Goal: Task Accomplishment & Management: Manage account settings

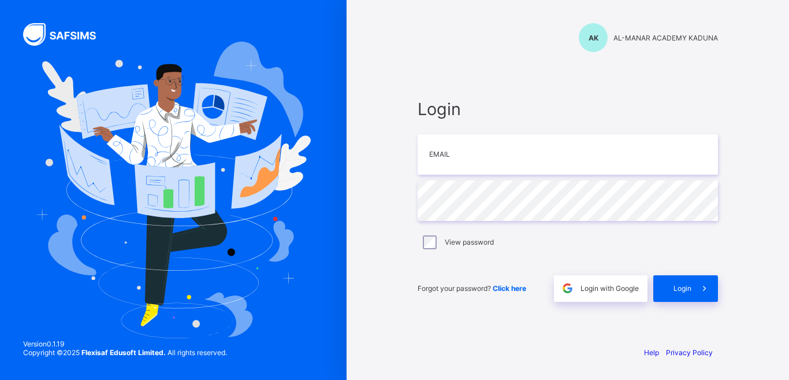
type input "**********"
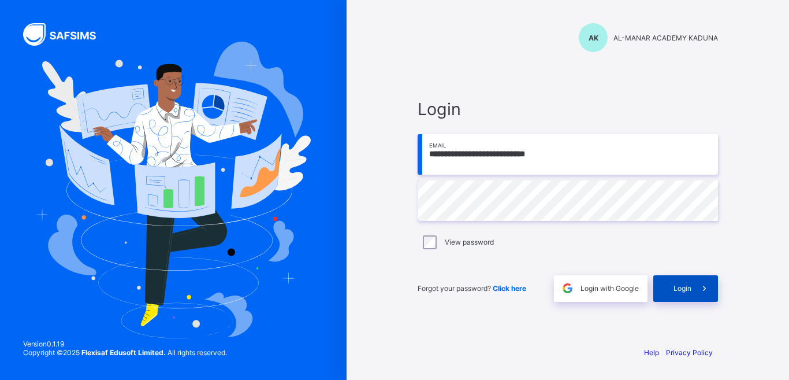
click at [663, 288] on div "Login" at bounding box center [685, 288] width 65 height 27
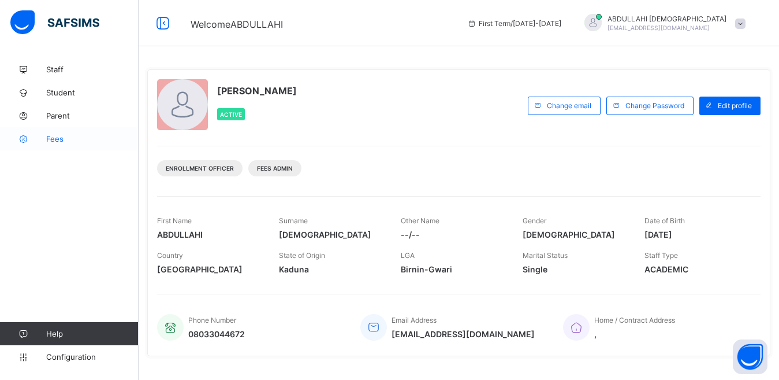
click at [54, 147] on link "Fees" at bounding box center [69, 138] width 139 height 23
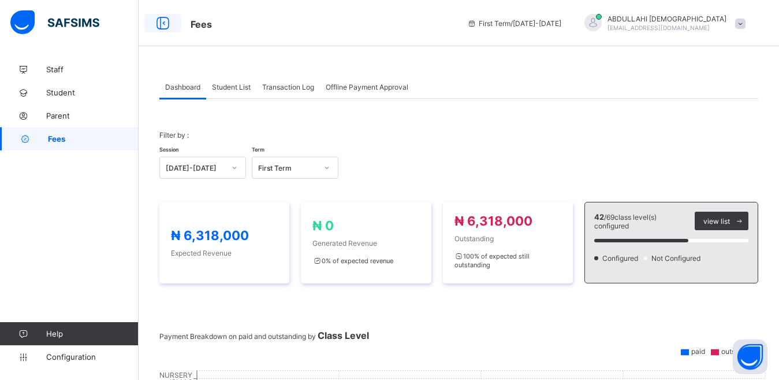
click at [164, 23] on icon at bounding box center [163, 23] width 20 height 17
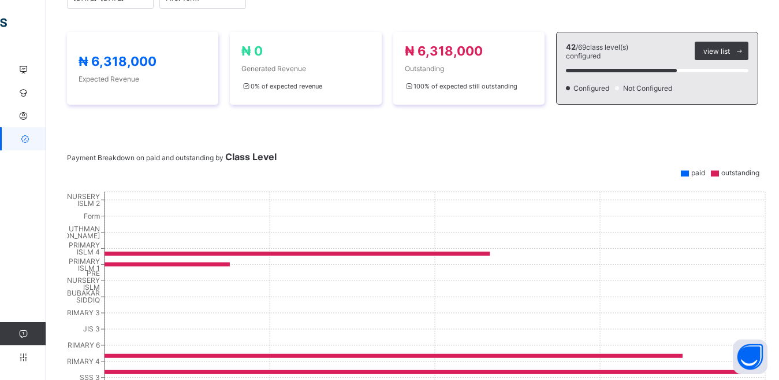
scroll to position [21, 0]
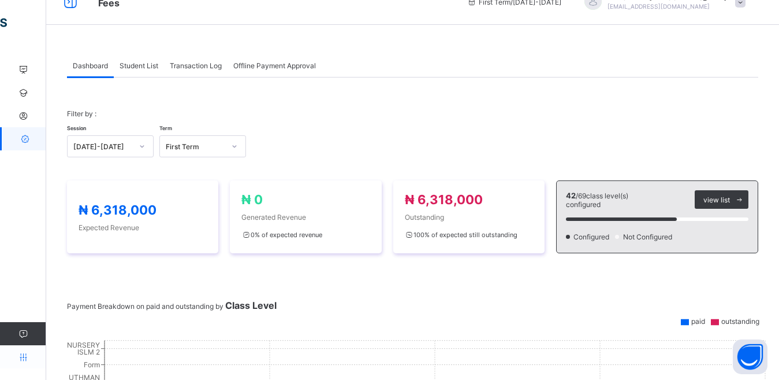
click at [24, 353] on icon at bounding box center [23, 356] width 46 height 9
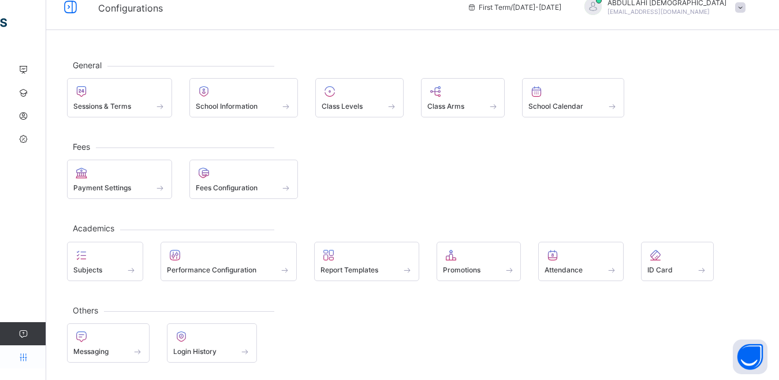
scroll to position [16, 0]
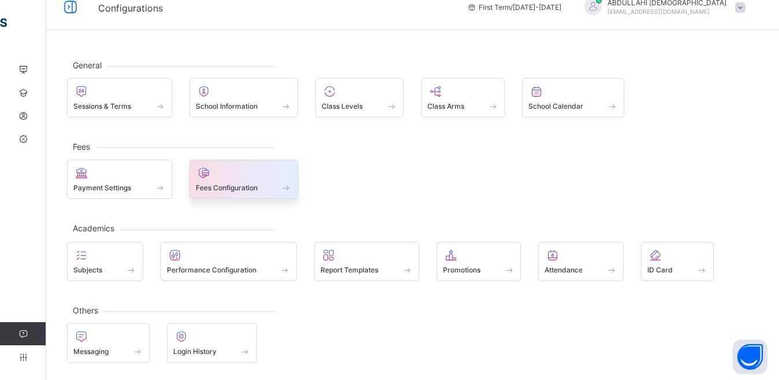
click at [252, 178] on div at bounding box center [244, 173] width 96 height 14
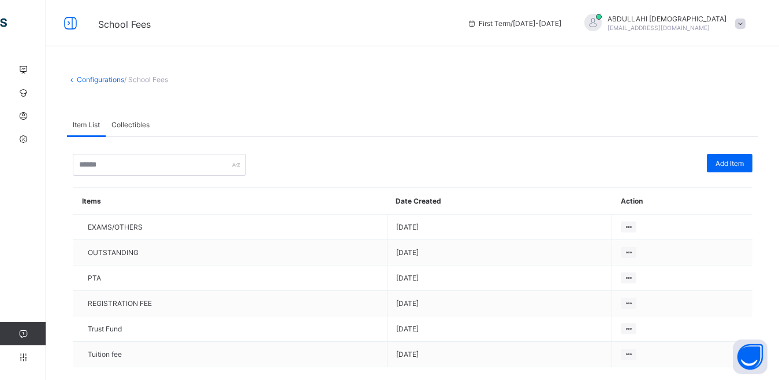
click at [129, 124] on span "Collectibles" at bounding box center [130, 124] width 38 height 9
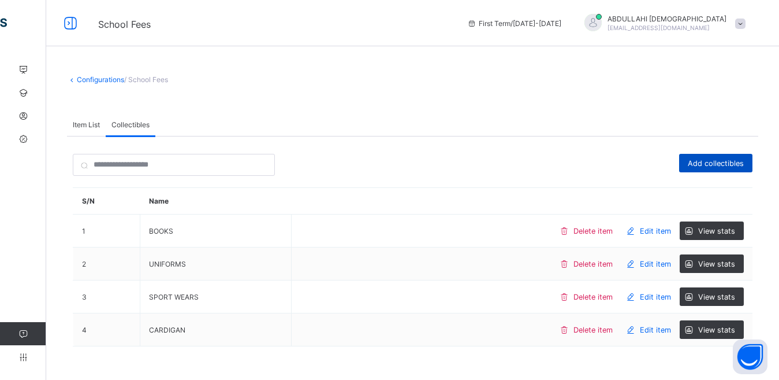
click at [744, 161] on span "Add collectibles" at bounding box center [716, 163] width 56 height 9
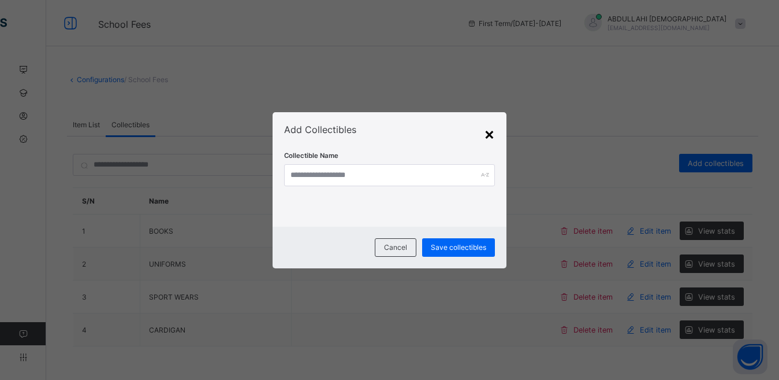
click at [490, 136] on div "×" at bounding box center [489, 134] width 11 height 20
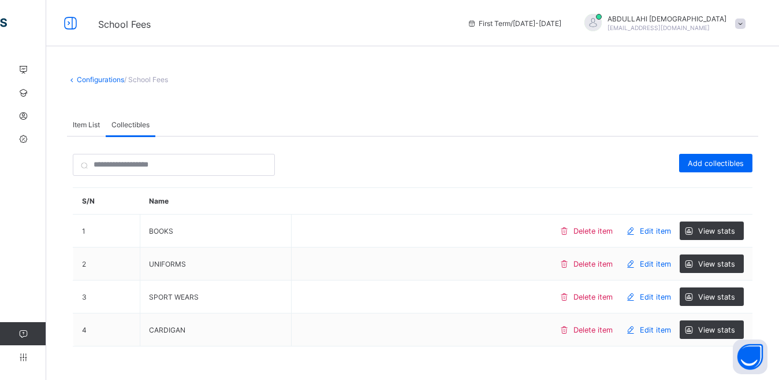
click at [22, 332] on icon at bounding box center [23, 333] width 46 height 9
click at [25, 358] on icon at bounding box center [23, 356] width 46 height 9
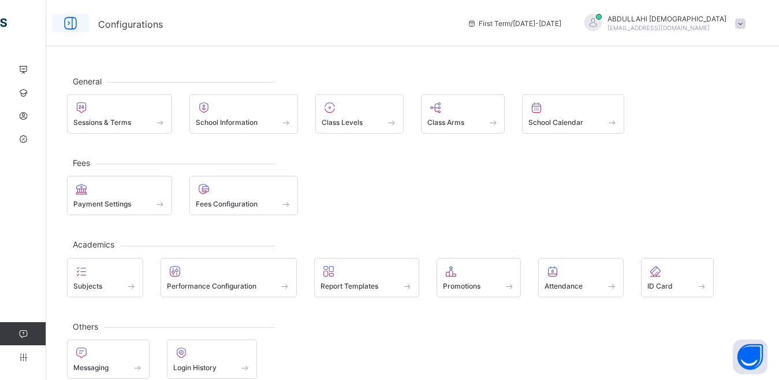
click at [66, 24] on icon at bounding box center [71, 23] width 20 height 17
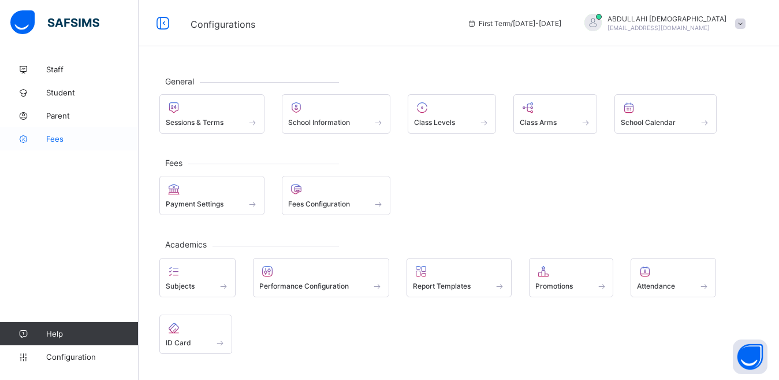
click at [62, 139] on span "Fees" at bounding box center [92, 138] width 92 height 9
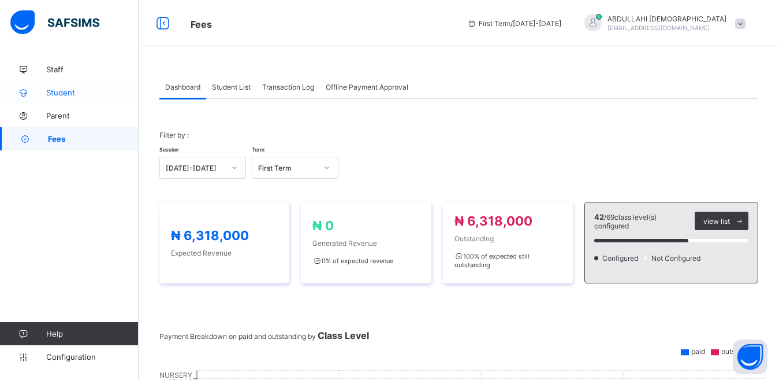
click at [59, 94] on span "Student" at bounding box center [92, 92] width 92 height 9
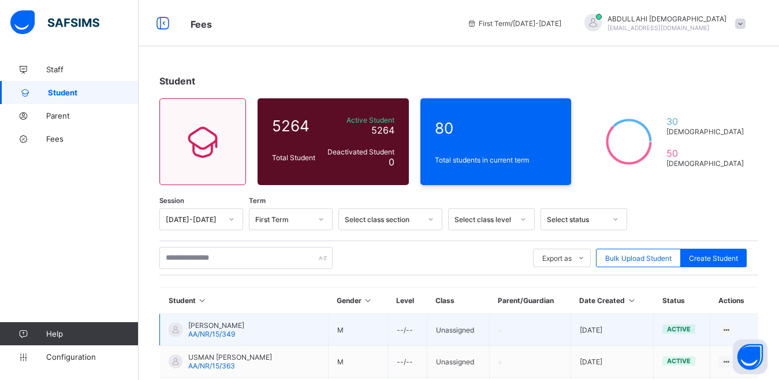
click at [344, 330] on td "M" at bounding box center [357, 330] width 59 height 32
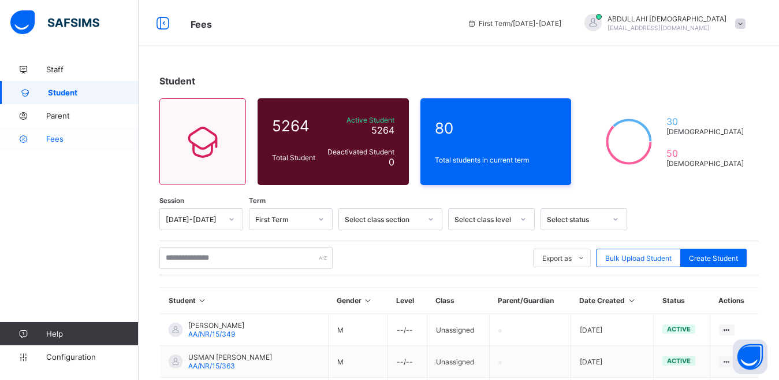
click at [61, 139] on span "Fees" at bounding box center [92, 138] width 92 height 9
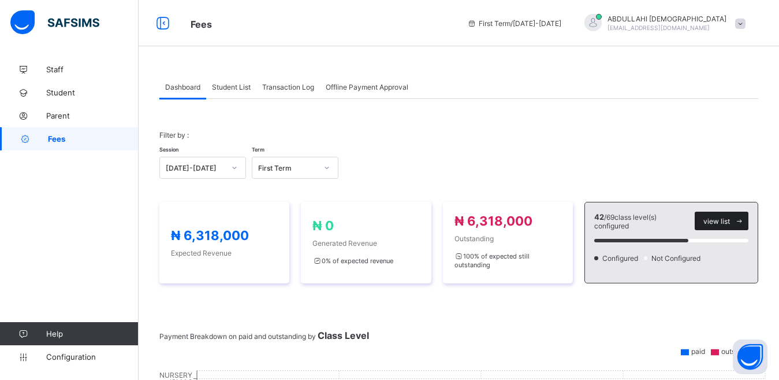
click at [724, 221] on span "view list" at bounding box center [717, 221] width 27 height 9
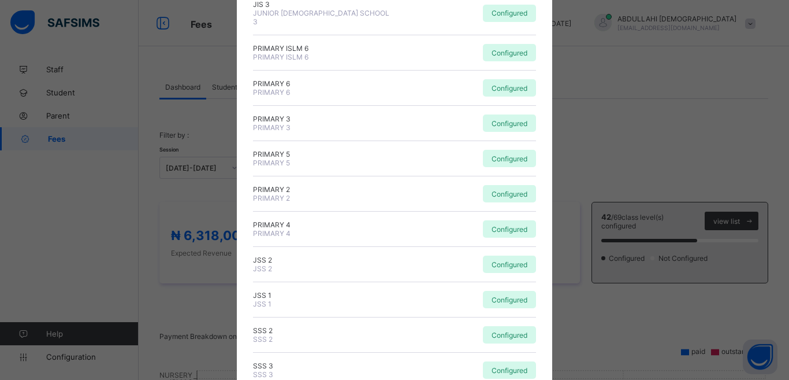
scroll to position [787, 0]
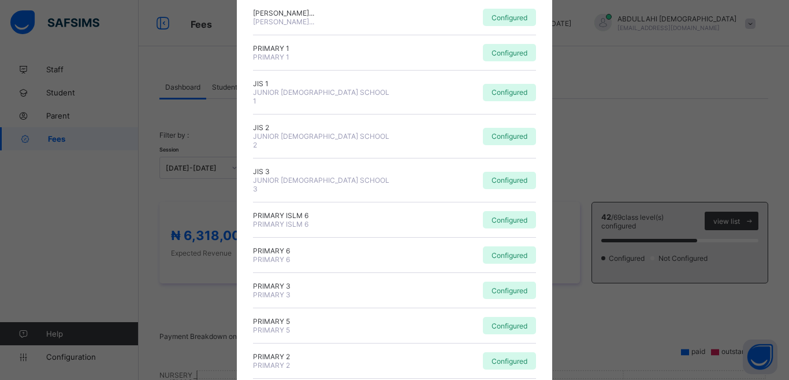
click at [698, 150] on div "× Fees Configuration Status Below are the list of class levels and their config…" at bounding box center [394, 190] width 789 height 380
click at [678, 261] on div "× Fees Configuration Status Below are the list of class levels and their config…" at bounding box center [394, 190] width 789 height 380
click at [626, 253] on div "× Fees Configuration Status Below are the list of class levels and their config…" at bounding box center [394, 190] width 789 height 380
click at [648, 125] on div "× Fees Configuration Status Below are the list of class levels and their config…" at bounding box center [394, 190] width 789 height 380
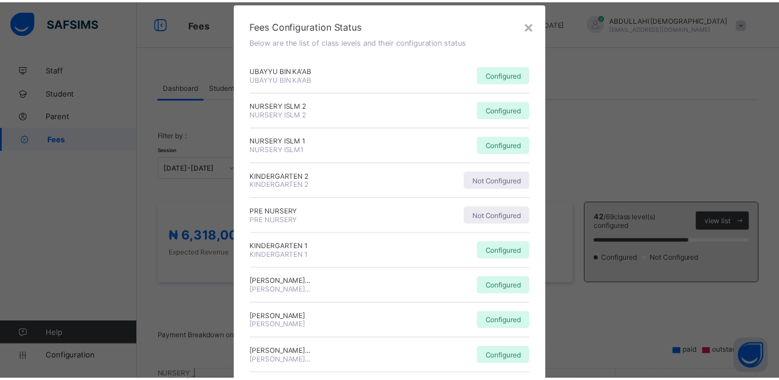
scroll to position [0, 0]
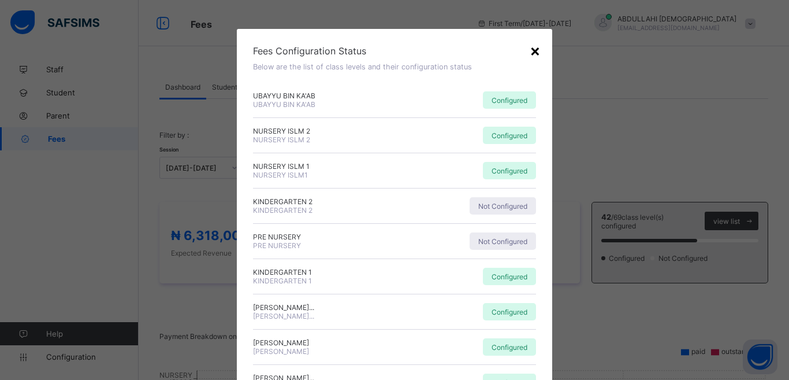
click at [531, 51] on div "×" at bounding box center [535, 50] width 11 height 20
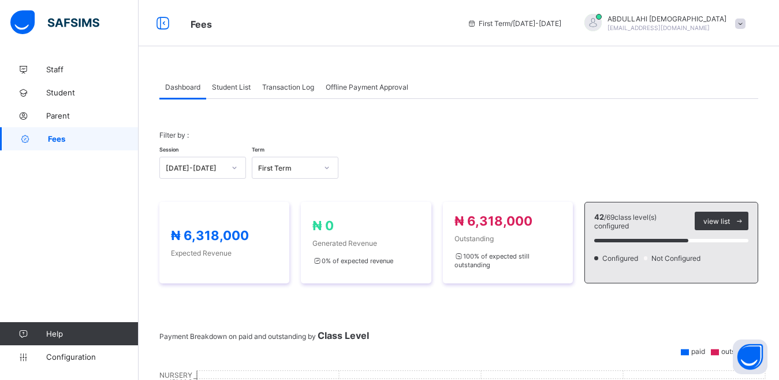
click at [691, 256] on span "Not Configured" at bounding box center [677, 258] width 54 height 9
click at [692, 262] on span "Not Configured" at bounding box center [677, 258] width 54 height 9
click at [85, 352] on span "Configuration" at bounding box center [92, 356] width 92 height 9
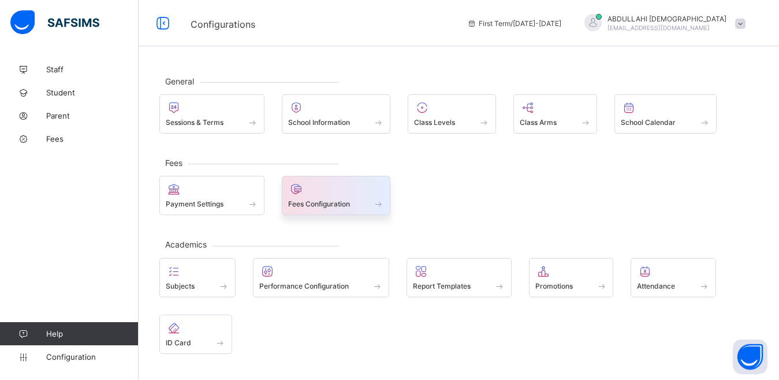
click at [323, 202] on span "Fees Configuration" at bounding box center [319, 203] width 62 height 9
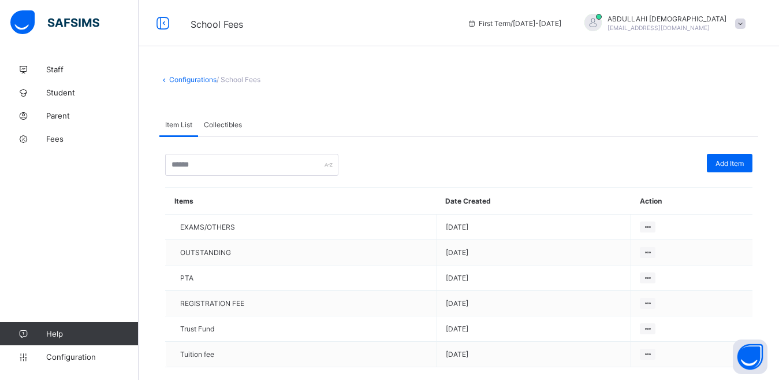
click at [222, 124] on span "Collectibles" at bounding box center [223, 124] width 38 height 9
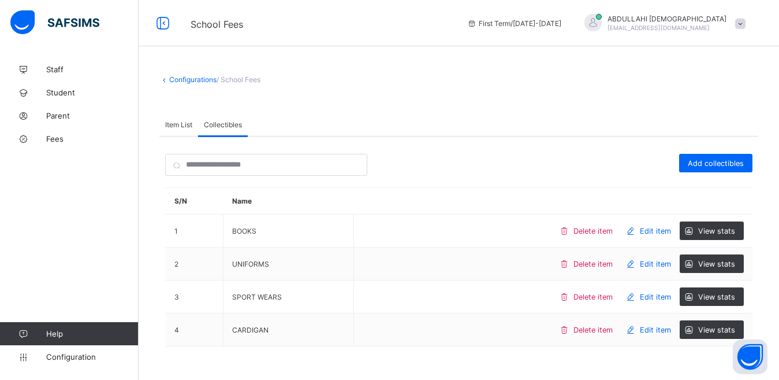
click at [174, 125] on span "Item List" at bounding box center [178, 124] width 27 height 9
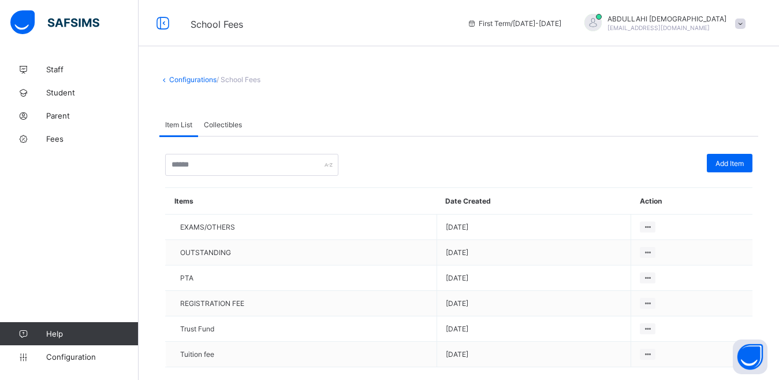
click at [248, 86] on div "Configurations / School Fees Item List Collectibles Item List Collectibles Add …" at bounding box center [459, 230] width 641 height 344
click at [242, 83] on span "/ School Fees" at bounding box center [239, 79] width 44 height 9
click at [211, 80] on link "Configurations" at bounding box center [192, 79] width 47 height 9
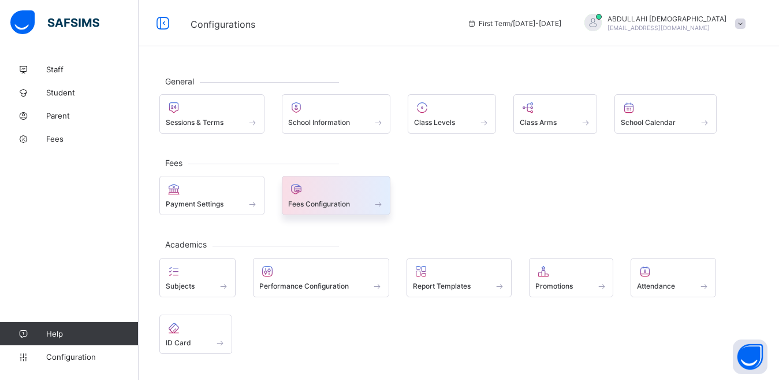
click at [314, 207] on span "Fees Configuration" at bounding box center [319, 203] width 62 height 9
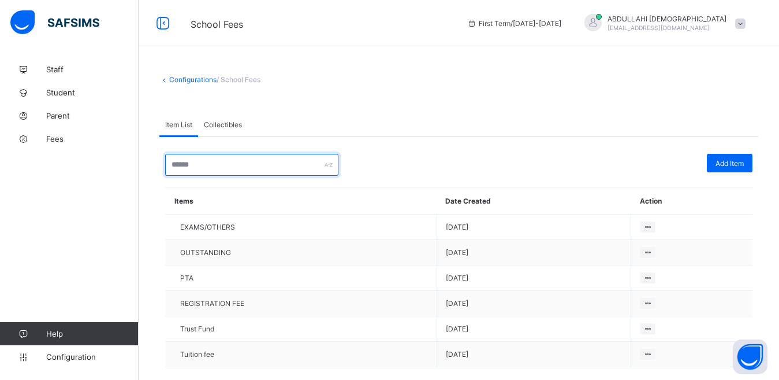
click at [315, 170] on input "text" at bounding box center [251, 165] width 173 height 22
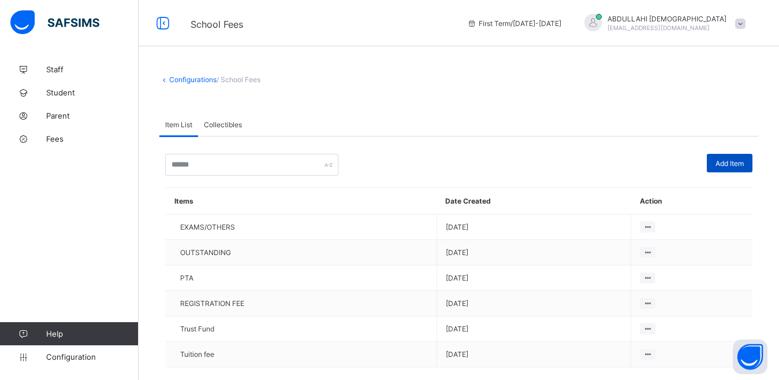
click at [742, 162] on span "Add Item" at bounding box center [730, 163] width 28 height 9
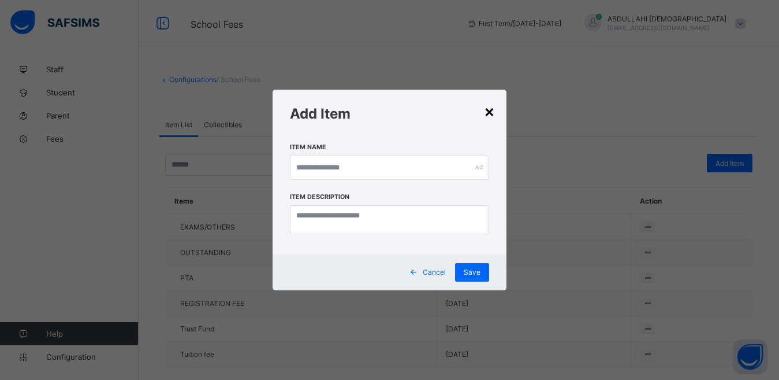
click at [491, 114] on div "×" at bounding box center [489, 111] width 11 height 20
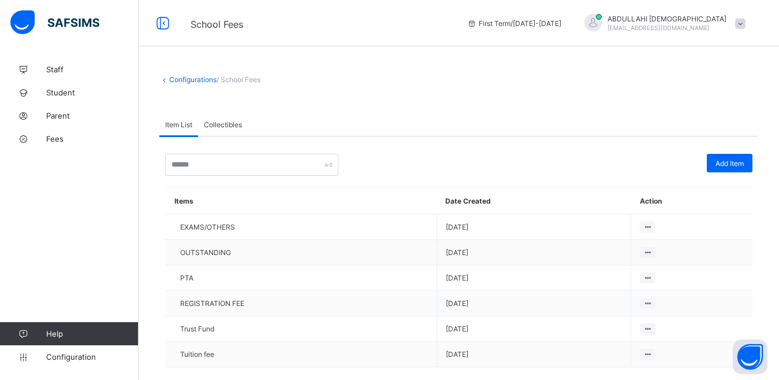
scroll to position [22, 0]
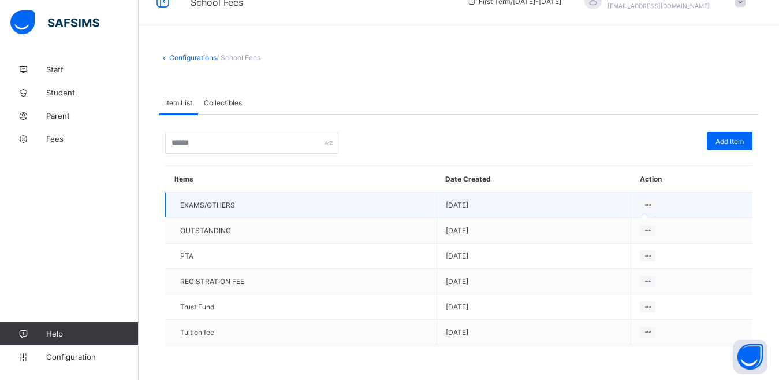
click at [653, 205] on icon at bounding box center [648, 204] width 10 height 9
click at [653, 202] on icon at bounding box center [648, 204] width 10 height 9
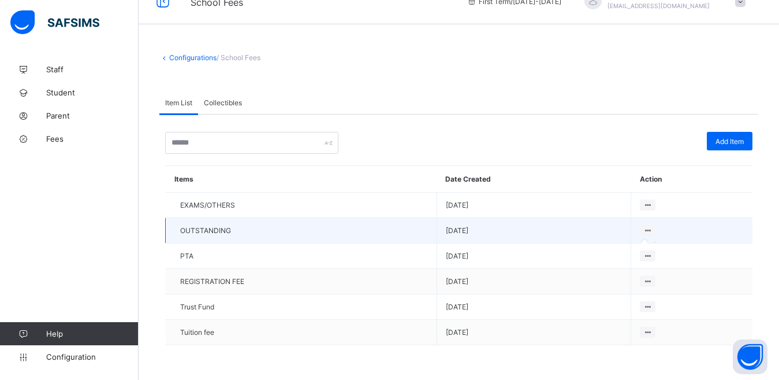
click at [653, 231] on icon at bounding box center [648, 230] width 10 height 9
click at [747, 358] on button "Open asap" at bounding box center [750, 356] width 35 height 35
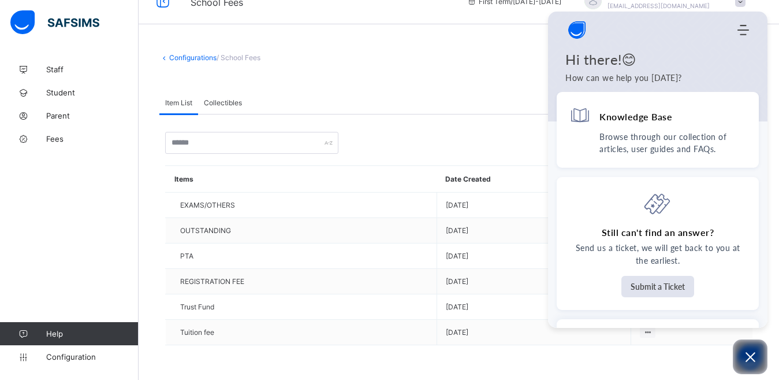
click at [523, 51] on div "Configurations / School Fees Item List Collectibles Item List Collectibles Add …" at bounding box center [459, 208] width 641 height 344
click at [749, 25] on icon "Modules Menu" at bounding box center [744, 30] width 12 height 12
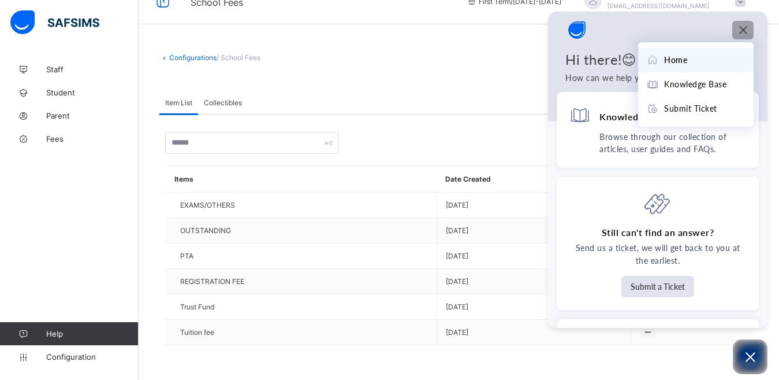
click at [531, 76] on span at bounding box center [458, 81] width 599 height 17
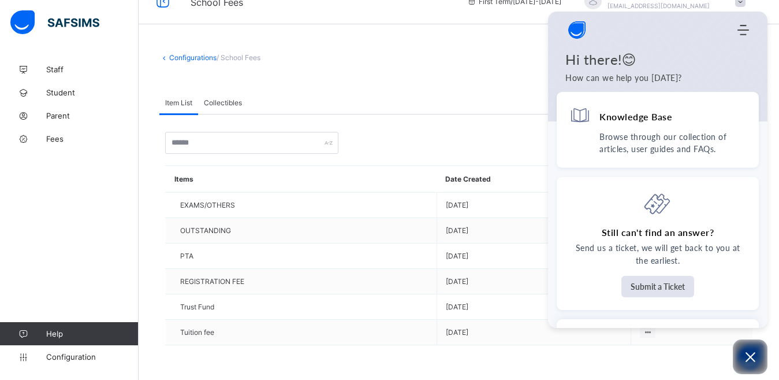
click at [531, 76] on span at bounding box center [458, 81] width 599 height 17
click at [757, 362] on icon "Open asap" at bounding box center [750, 356] width 14 height 14
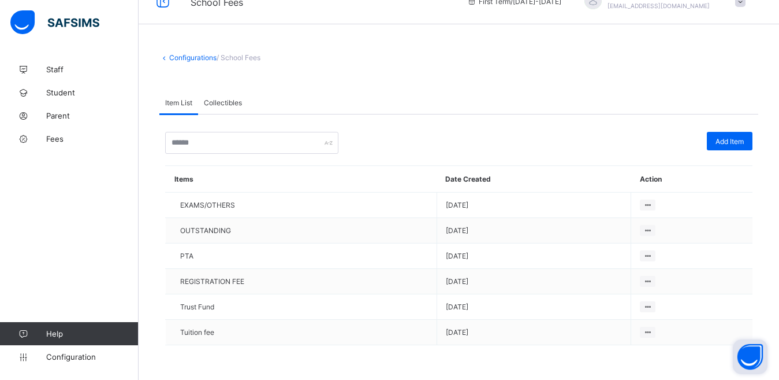
scroll to position [0, 0]
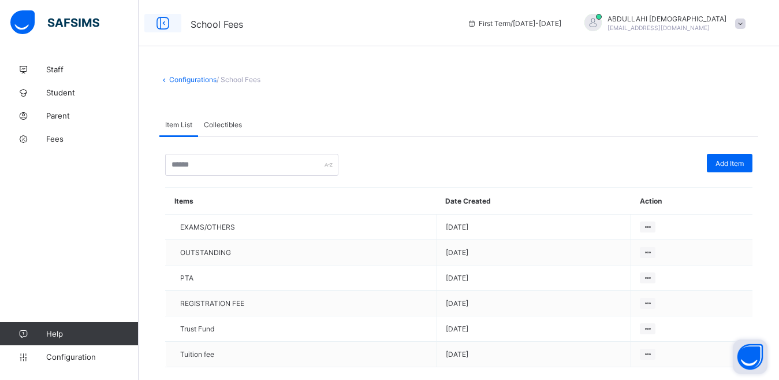
click at [162, 24] on icon at bounding box center [163, 23] width 20 height 17
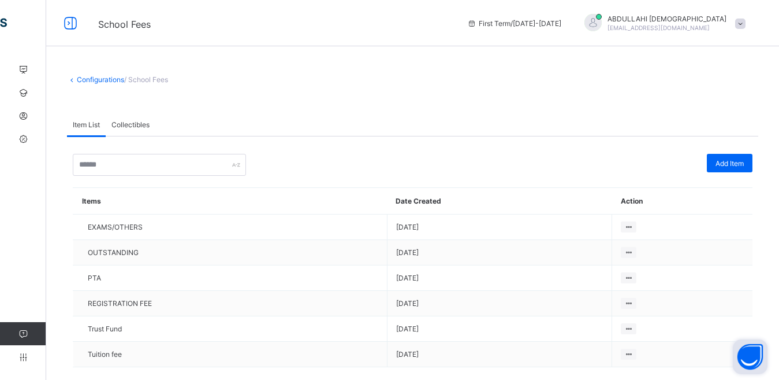
click at [642, 203] on th "Action" at bounding box center [682, 201] width 140 height 27
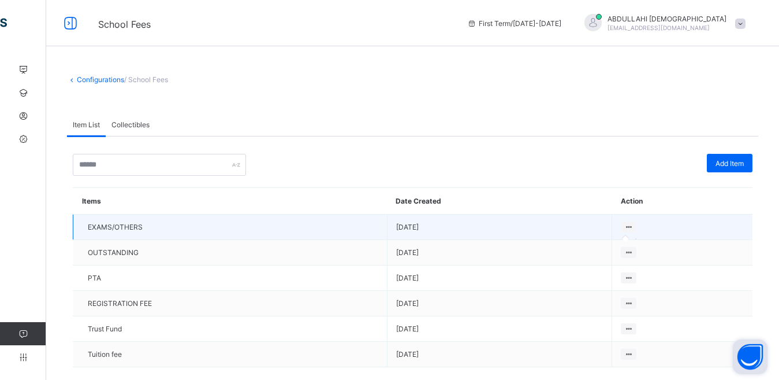
click at [634, 222] on icon at bounding box center [629, 226] width 10 height 9
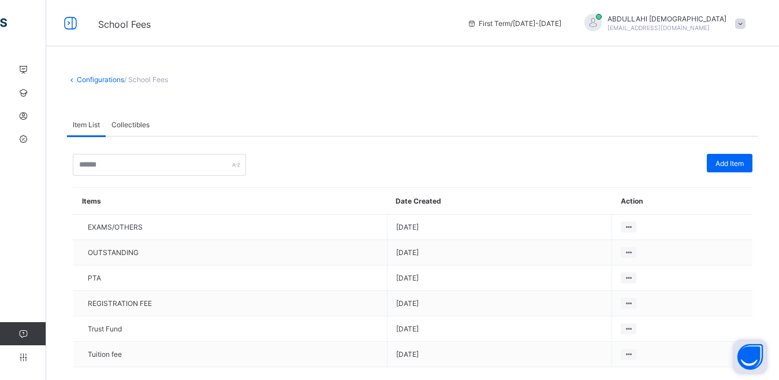
click at [128, 124] on span "Collectibles" at bounding box center [130, 124] width 38 height 9
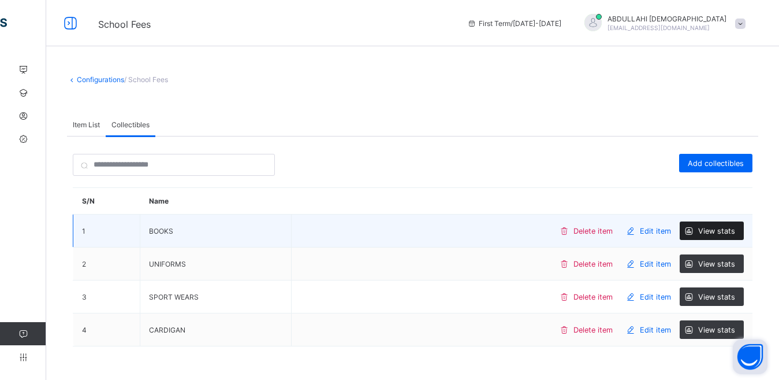
click at [718, 232] on span "View stats" at bounding box center [716, 230] width 37 height 9
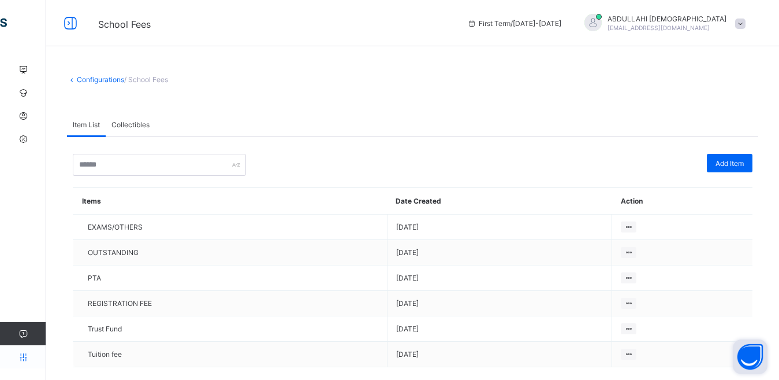
click at [24, 357] on icon at bounding box center [23, 356] width 46 height 9
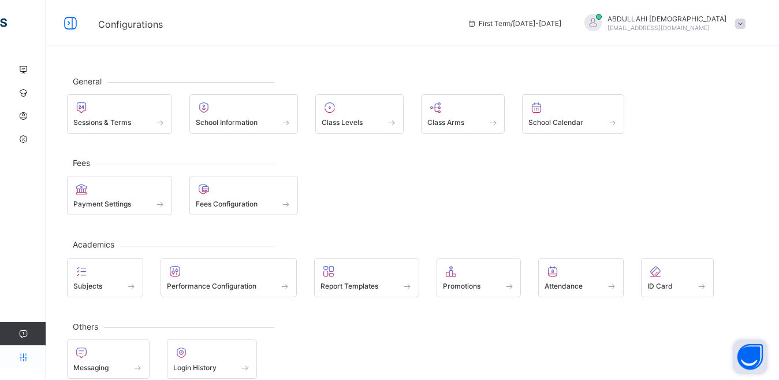
click at [24, 357] on icon at bounding box center [23, 356] width 46 height 9
click at [24, 337] on icon at bounding box center [23, 333] width 46 height 9
click at [22, 356] on icon at bounding box center [23, 356] width 46 height 9
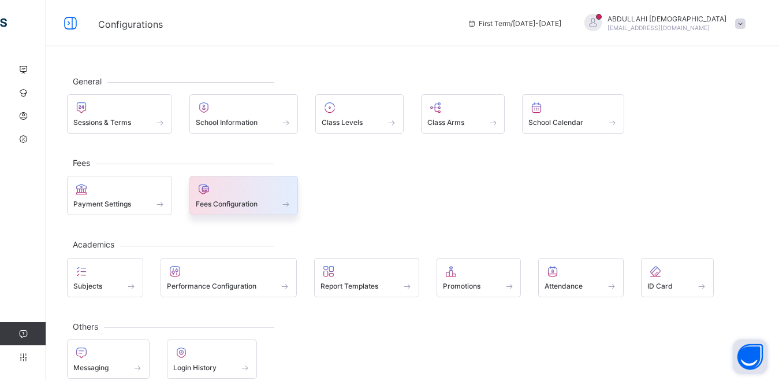
click at [236, 210] on div "Fees Configuration" at bounding box center [243, 195] width 109 height 39
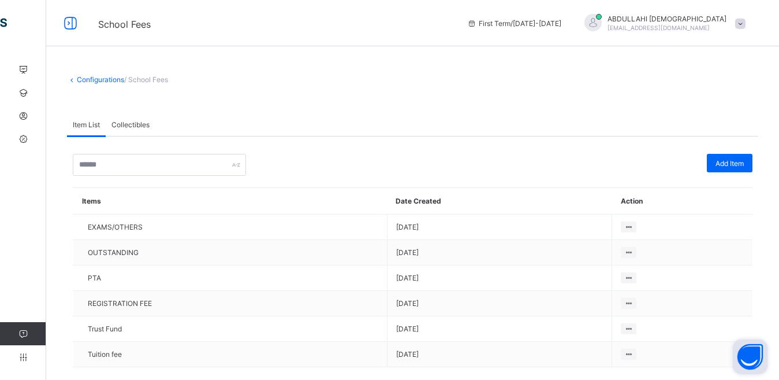
click at [561, 22] on span "First Term / [DATE]-[DATE]" at bounding box center [514, 23] width 94 height 9
click at [637, 51] on div "Configurations / School Fees Item List Collectibles Item List Collectibles Add …" at bounding box center [412, 200] width 733 height 401
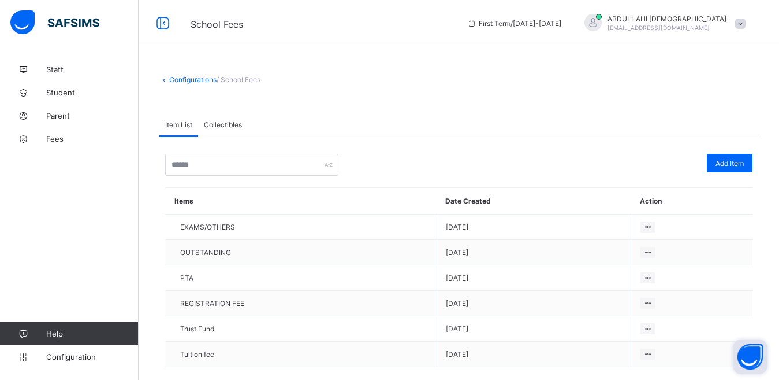
click at [24, 25] on img at bounding box center [54, 22] width 89 height 24
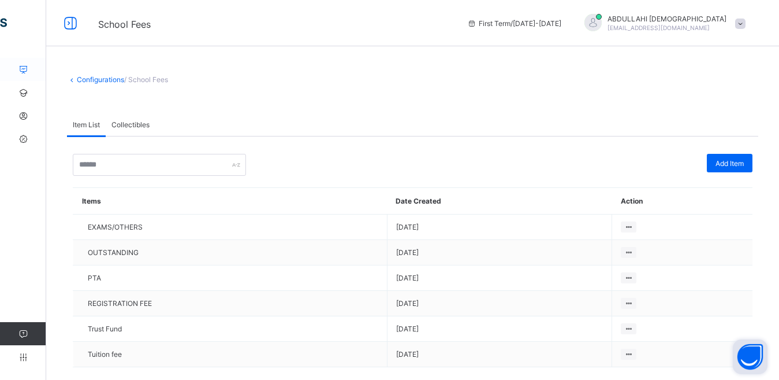
click at [25, 69] on icon at bounding box center [23, 69] width 46 height 9
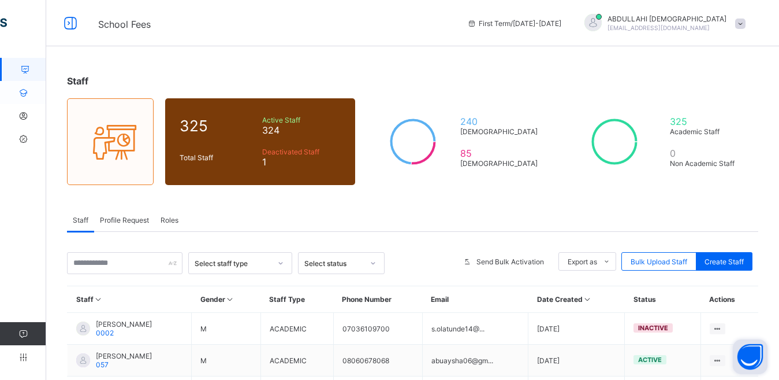
click at [24, 91] on icon at bounding box center [23, 92] width 46 height 9
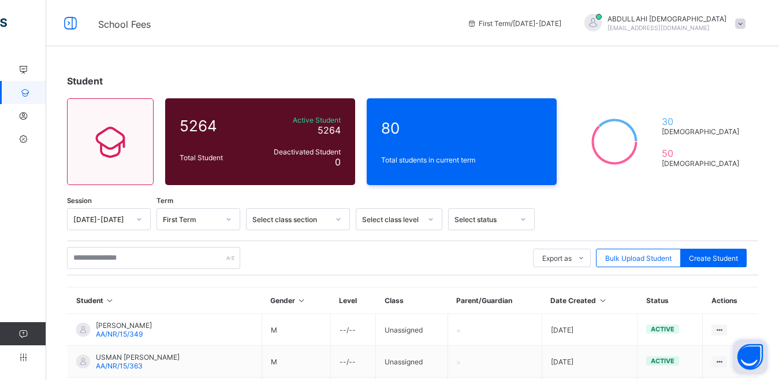
click at [310, 220] on div "Select class section" at bounding box center [290, 219] width 76 height 9
click at [408, 217] on div "Select class level" at bounding box center [391, 219] width 59 height 9
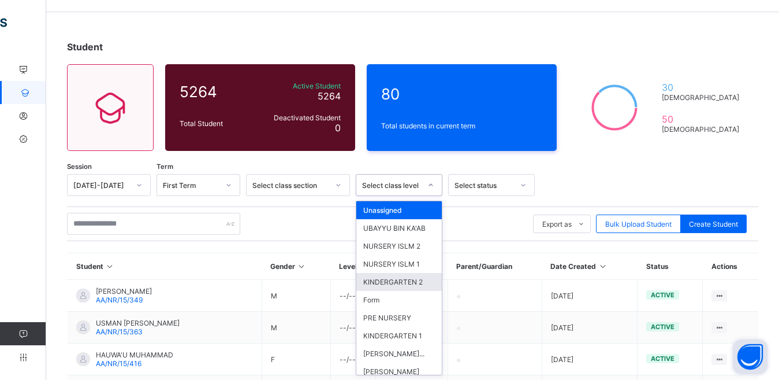
scroll to position [152, 0]
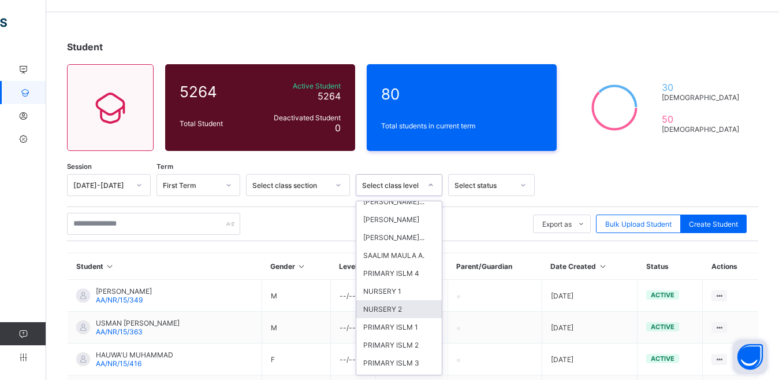
click at [396, 318] on div "NURSERY 2" at bounding box center [398, 309] width 85 height 18
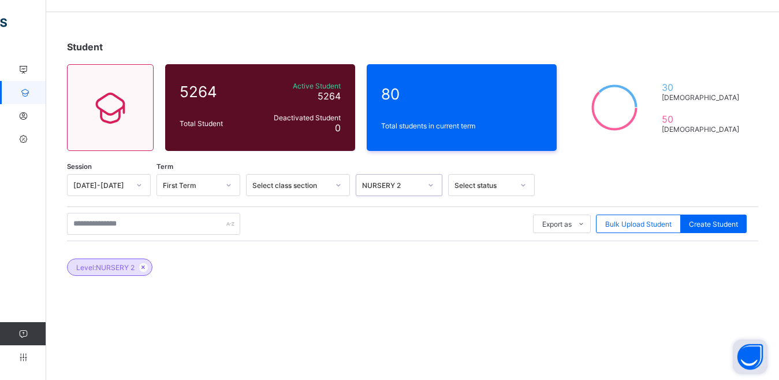
click at [465, 186] on div "Select status" at bounding box center [484, 185] width 59 height 9
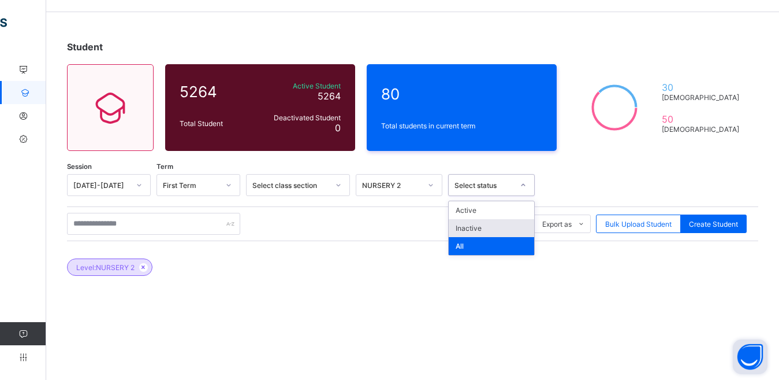
click at [474, 232] on div "Inactive" at bounding box center [491, 228] width 85 height 18
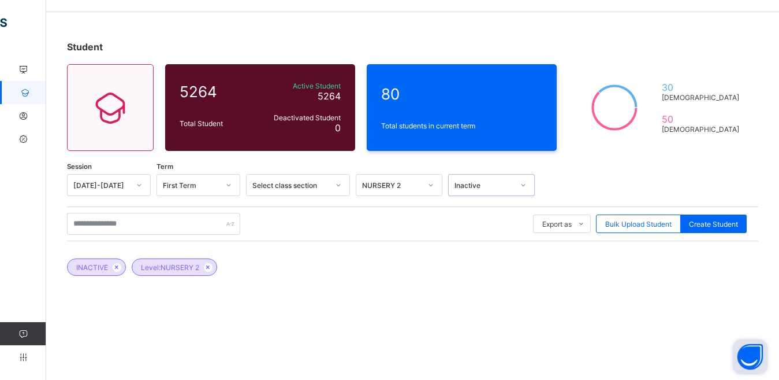
click at [487, 184] on div "Inactive" at bounding box center [484, 185] width 59 height 9
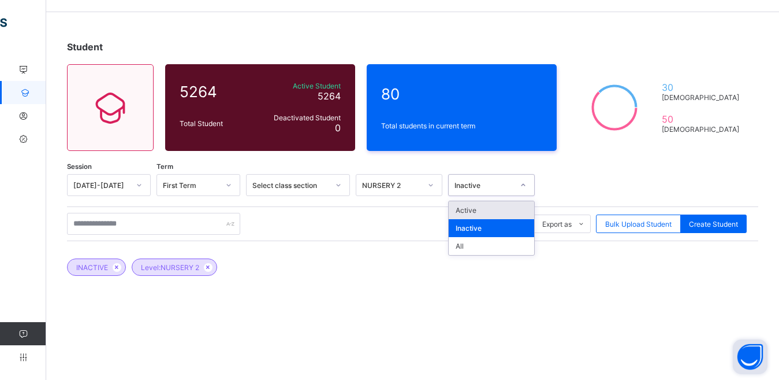
click at [481, 209] on div "Active" at bounding box center [491, 210] width 85 height 18
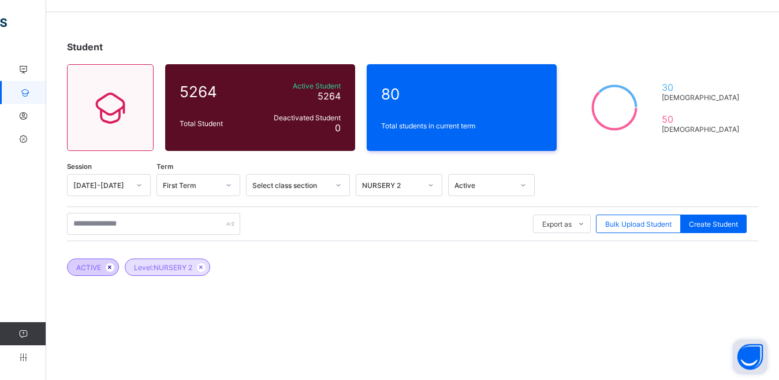
click at [108, 267] on icon at bounding box center [110, 266] width 10 height 7
click at [386, 190] on div "NURSERY 2" at bounding box center [388, 185] width 64 height 16
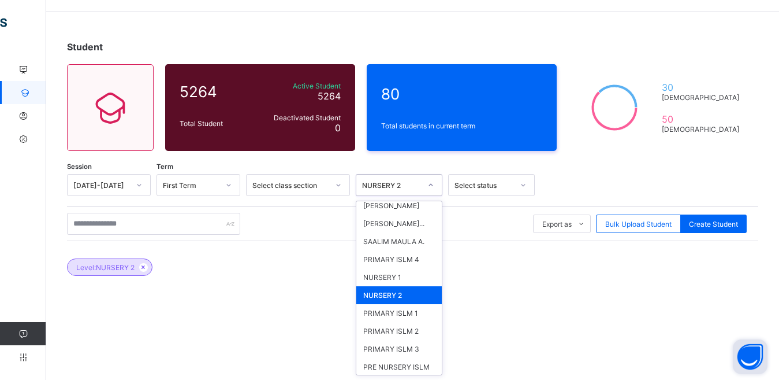
scroll to position [245, 0]
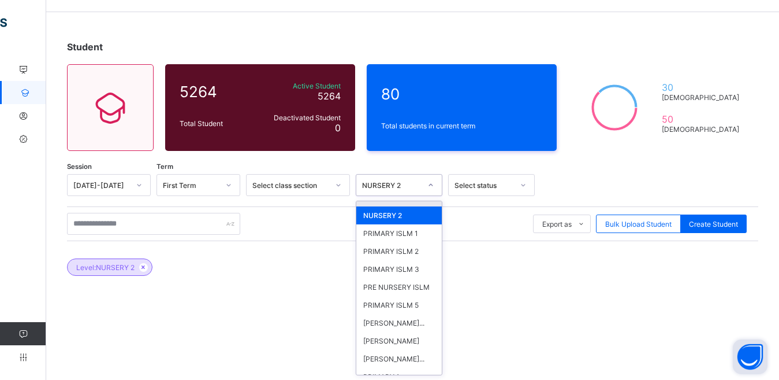
click at [404, 206] on div "NURSERY 1" at bounding box center [398, 197] width 85 height 18
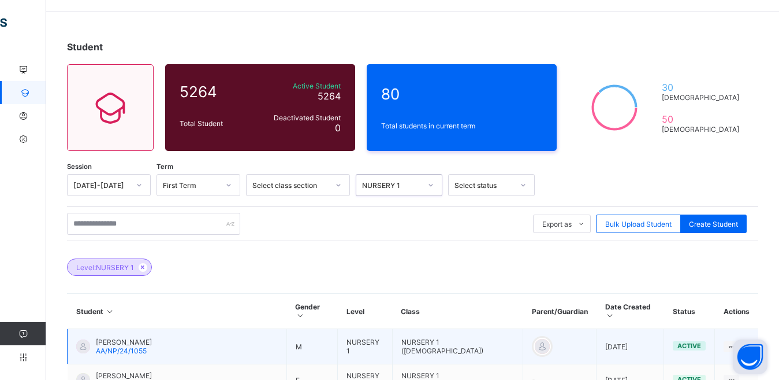
click at [152, 337] on span "[PERSON_NAME]" at bounding box center [124, 341] width 56 height 9
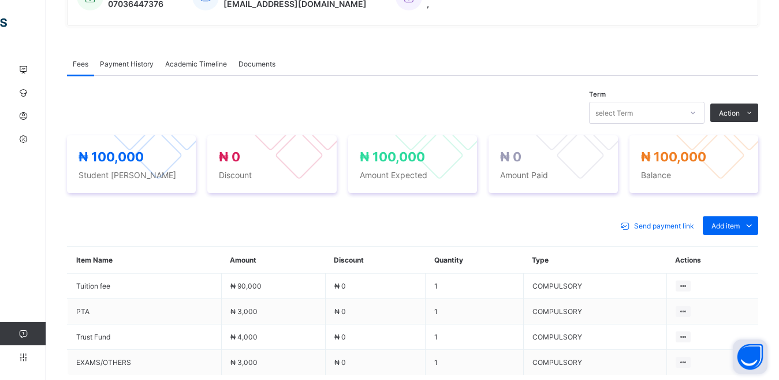
scroll to position [292, 0]
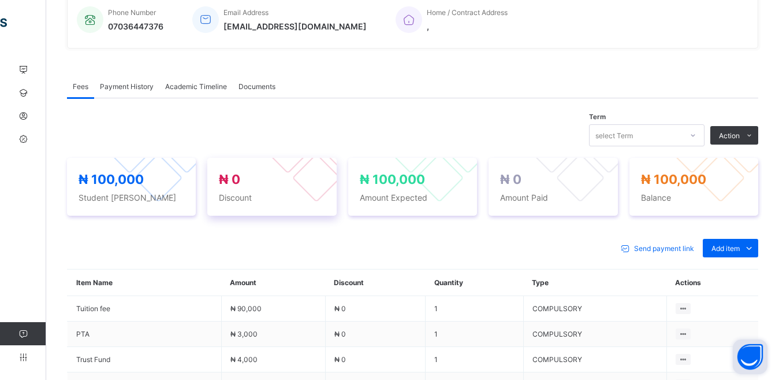
click at [251, 180] on span "₦ 0" at bounding box center [272, 179] width 106 height 15
click at [259, 195] on span "Discount" at bounding box center [272, 197] width 106 height 10
click at [157, 194] on span "Student [PERSON_NAME]" at bounding box center [132, 197] width 106 height 10
click at [447, 192] on span "Amount Expected" at bounding box center [413, 197] width 106 height 10
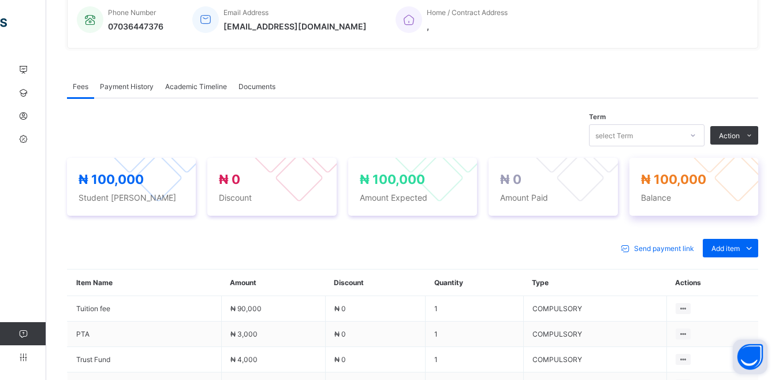
click at [676, 181] on span "₦ 100,000" at bounding box center [673, 179] width 65 height 15
click at [671, 139] on div "select Term" at bounding box center [636, 135] width 92 height 16
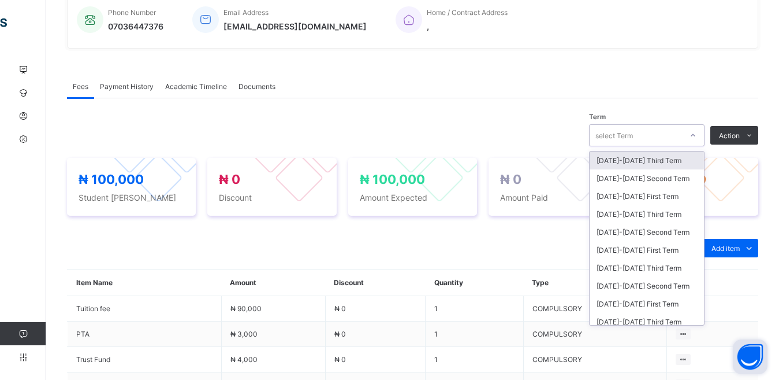
click at [667, 164] on div "[DATE]-[DATE] Third Term" at bounding box center [647, 160] width 114 height 18
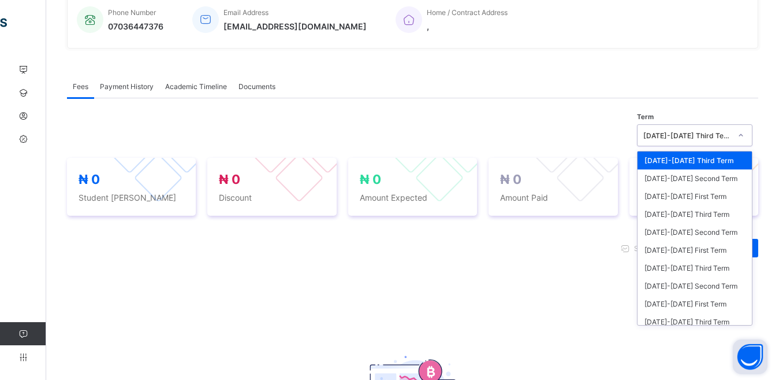
click at [731, 138] on div "[DATE]-[DATE] Third Term" at bounding box center [687, 135] width 88 height 9
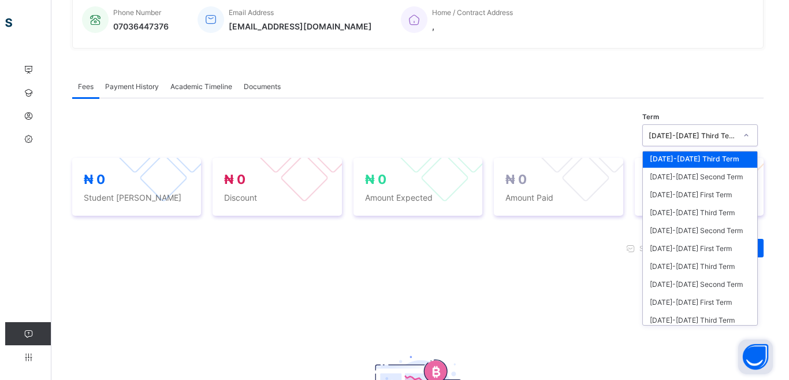
scroll to position [0, 0]
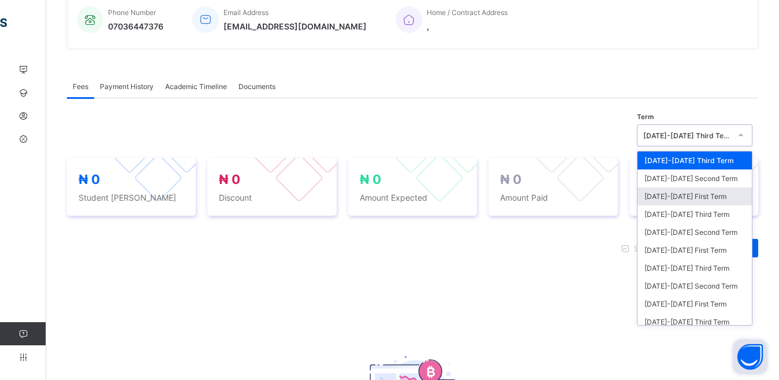
click at [721, 195] on div "[DATE]-[DATE] First Term" at bounding box center [695, 196] width 114 height 18
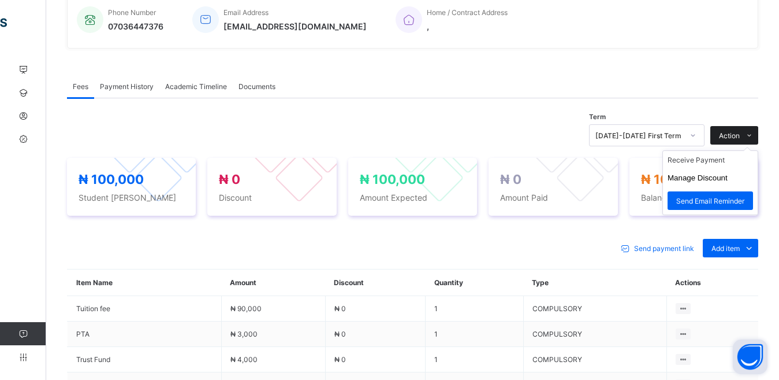
click at [740, 133] on span "Action" at bounding box center [729, 135] width 21 height 9
click at [740, 137] on span "Action" at bounding box center [729, 135] width 21 height 9
click at [724, 174] on button "Manage Discount" at bounding box center [698, 177] width 60 height 9
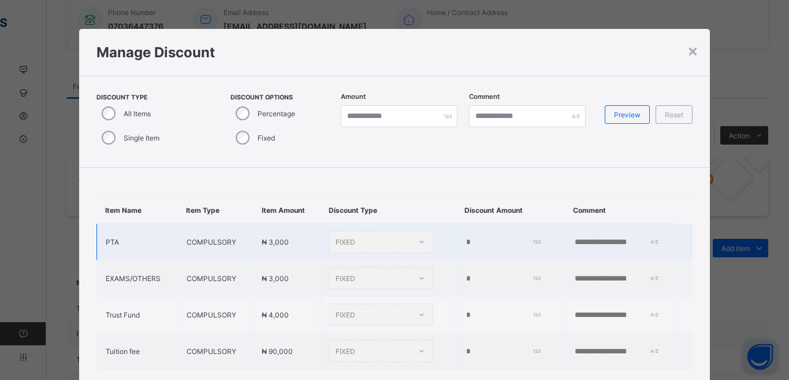
click at [335, 241] on div "FIXED" at bounding box center [381, 241] width 104 height 22
click at [330, 237] on div "FIXED" at bounding box center [381, 241] width 104 height 22
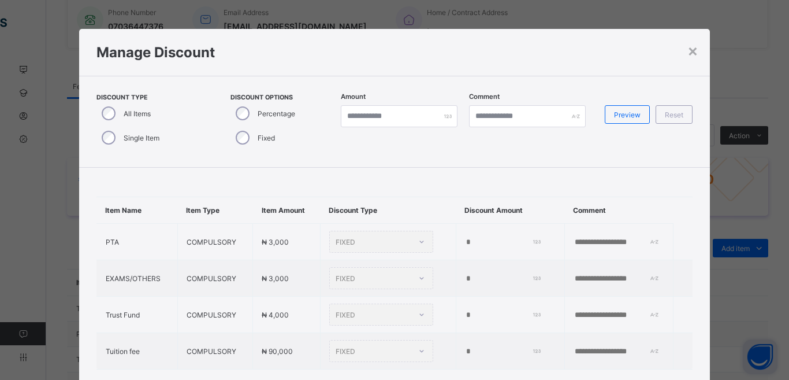
scroll to position [13, 0]
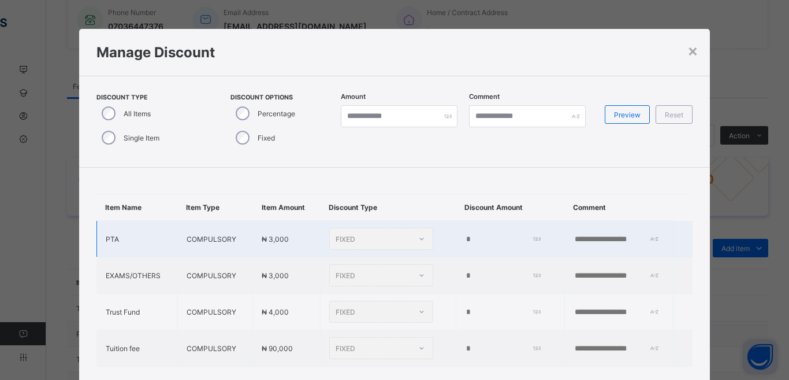
click at [465, 235] on input "*" at bounding box center [501, 239] width 73 height 9
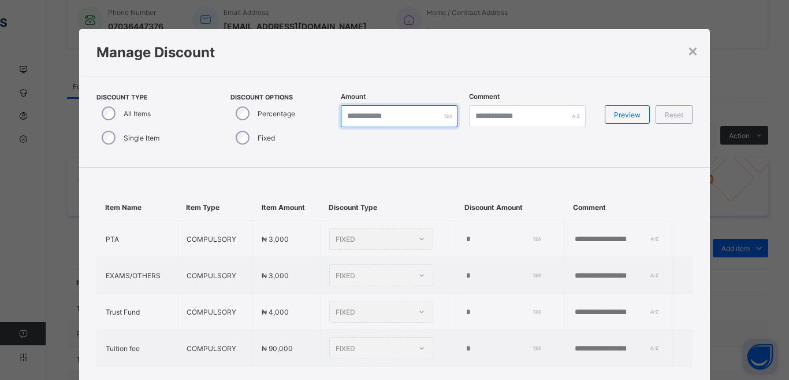
click at [377, 118] on input "*" at bounding box center [399, 116] width 117 height 22
click at [465, 344] on input "*" at bounding box center [501, 348] width 73 height 9
click at [177, 344] on td "COMPULSORY" at bounding box center [214, 348] width 75 height 36
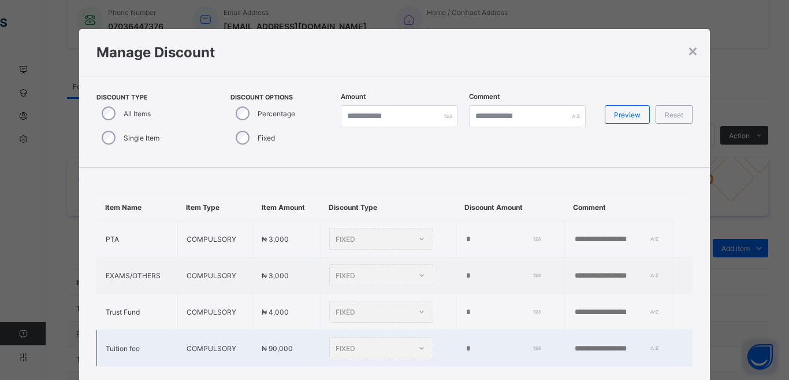
click at [125, 342] on td "Tuition fee" at bounding box center [136, 348] width 81 height 36
click at [232, 334] on td "COMPULSORY" at bounding box center [214, 348] width 75 height 36
click at [465, 344] on input "*" at bounding box center [501, 348] width 73 height 9
click at [582, 346] on td at bounding box center [618, 348] width 109 height 36
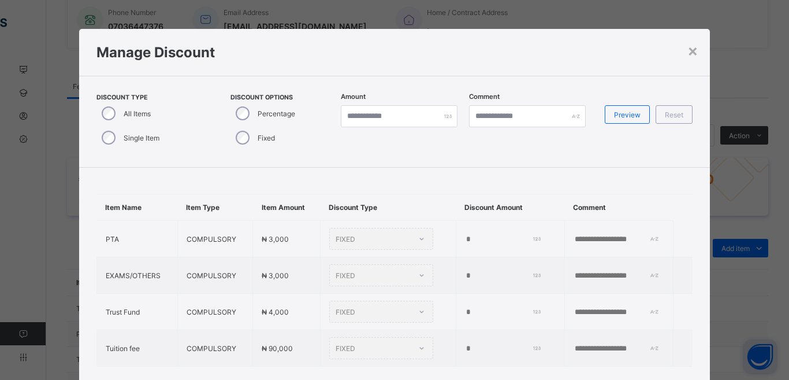
scroll to position [0, 0]
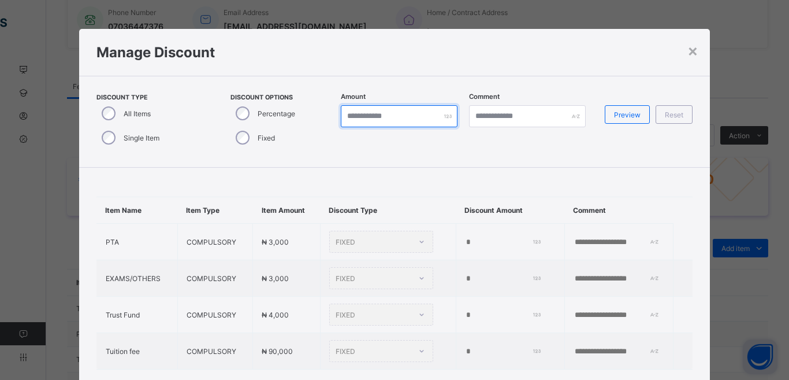
click at [418, 119] on input "*" at bounding box center [399, 116] width 117 height 22
type input "**"
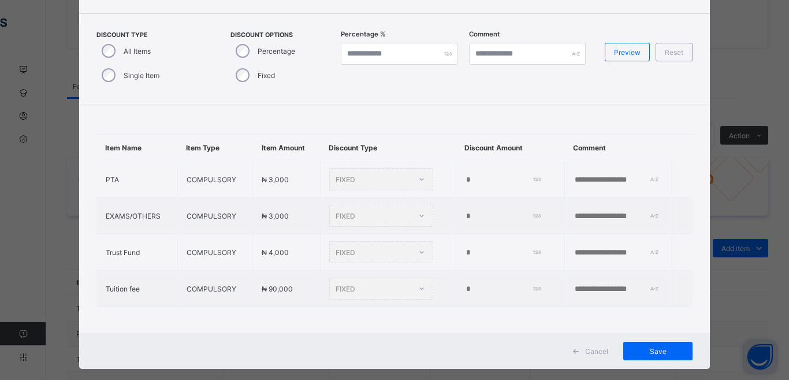
scroll to position [68, 0]
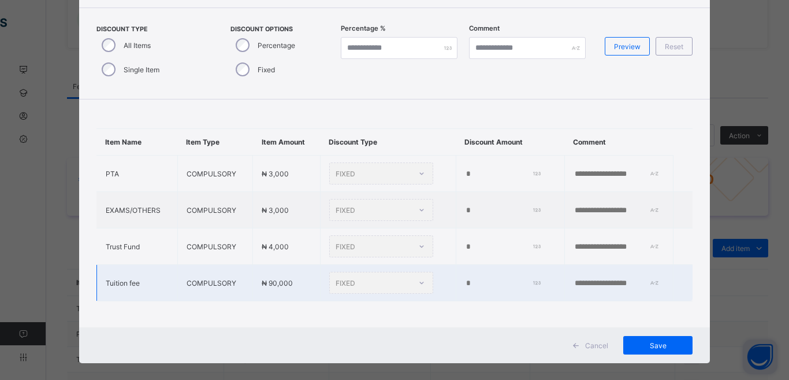
click at [465, 278] on input "*" at bounding box center [501, 282] width 73 height 9
click at [398, 282] on div "FIXED" at bounding box center [381, 282] width 104 height 22
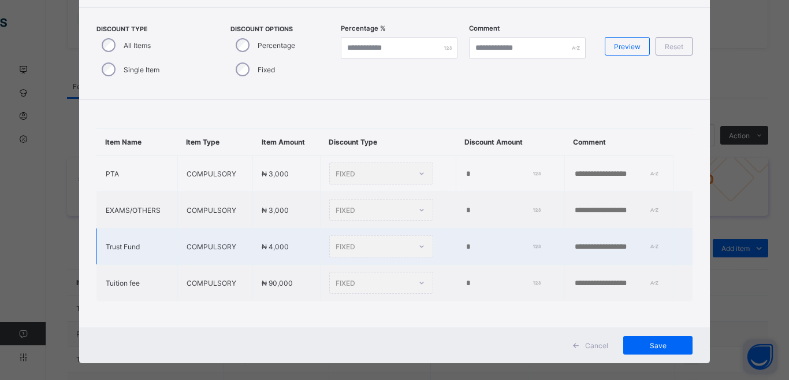
click at [399, 243] on div "FIXED" at bounding box center [381, 246] width 104 height 22
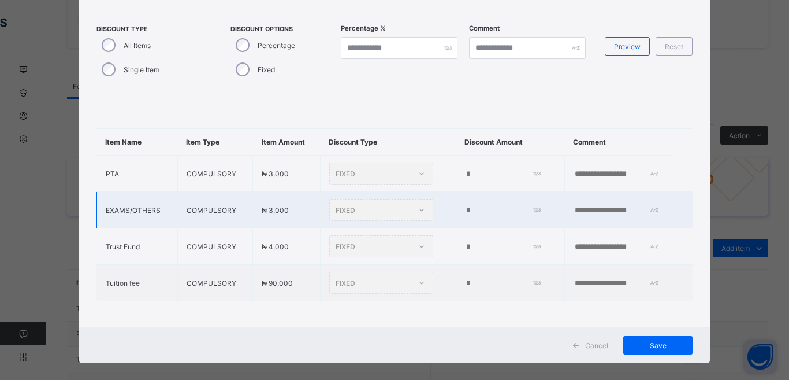
click at [399, 206] on div "FIXED" at bounding box center [381, 210] width 104 height 22
click at [531, 45] on input "text" at bounding box center [527, 48] width 117 height 22
click at [96, 298] on td "Tuition fee" at bounding box center [136, 283] width 81 height 36
click at [108, 286] on td "Tuition fee" at bounding box center [136, 283] width 81 height 36
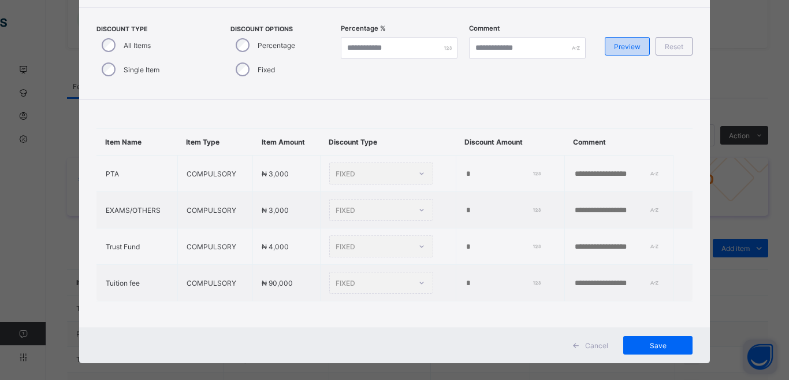
click at [632, 49] on span "Preview" at bounding box center [627, 46] width 27 height 9
type input "**"
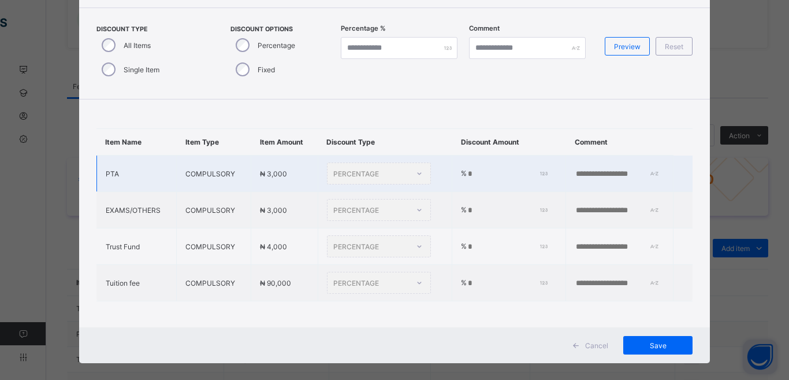
click at [467, 174] on input "**" at bounding box center [506, 173] width 78 height 9
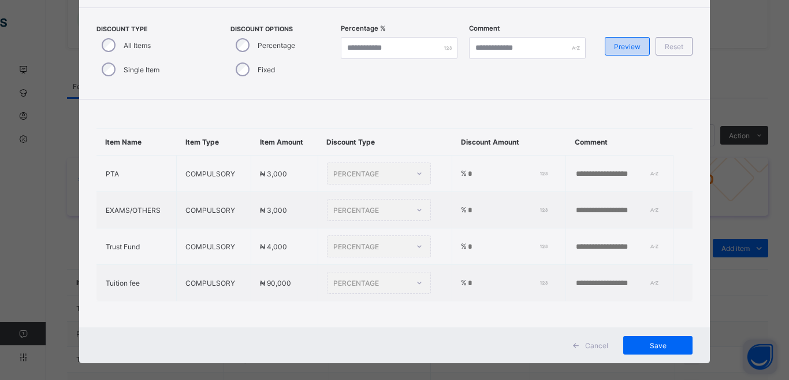
click at [617, 53] on div "Preview" at bounding box center [627, 46] width 45 height 18
click at [445, 49] on div "**" at bounding box center [399, 48] width 117 height 22
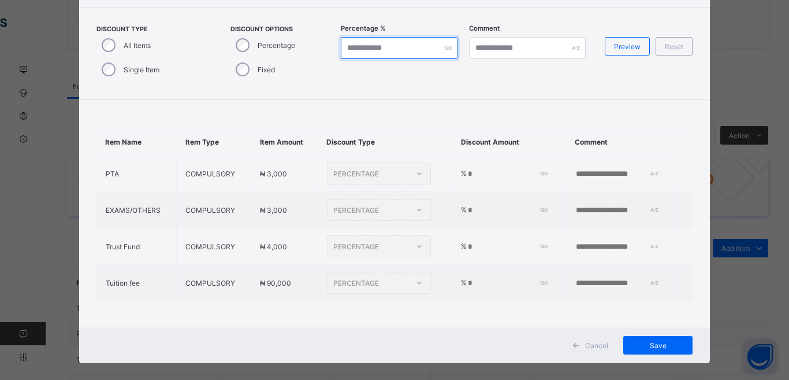
click at [445, 49] on div "**" at bounding box center [399, 48] width 117 height 22
click at [444, 48] on div "**" at bounding box center [399, 48] width 117 height 22
click at [354, 47] on input "**" at bounding box center [399, 48] width 117 height 22
type input "*"
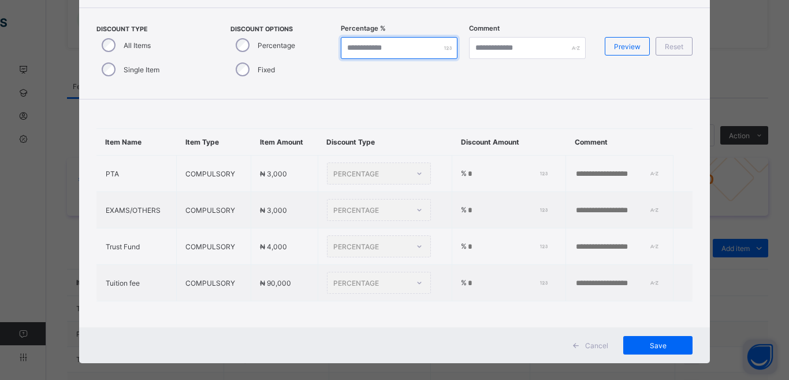
type input "**"
click at [467, 283] on input "**" at bounding box center [506, 282] width 78 height 9
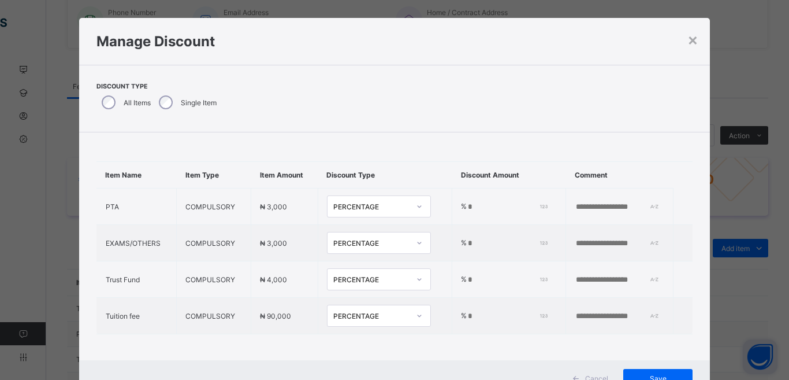
scroll to position [8, 0]
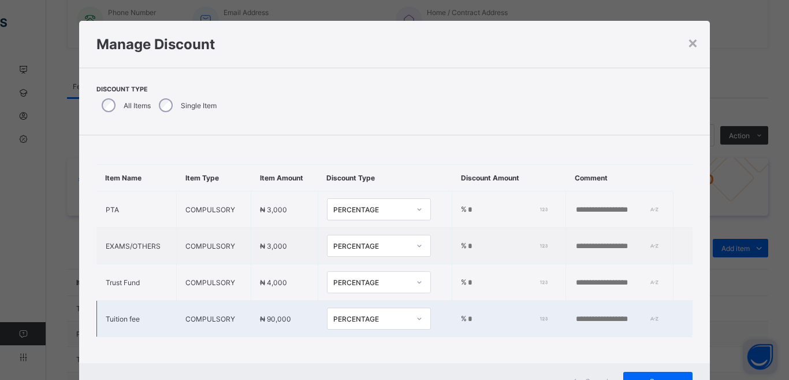
click at [467, 317] on input "**" at bounding box center [506, 318] width 78 height 9
type input "*"
type input "**"
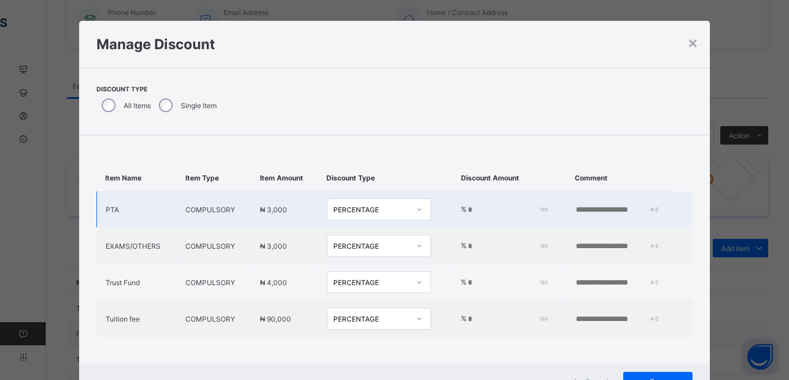
click at [467, 213] on input "**" at bounding box center [506, 209] width 78 height 9
type input "*"
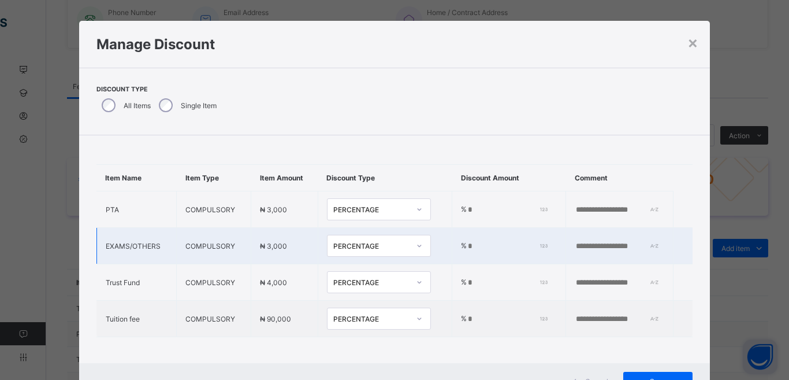
click at [467, 244] on input "**" at bounding box center [506, 245] width 78 height 9
type input "*"
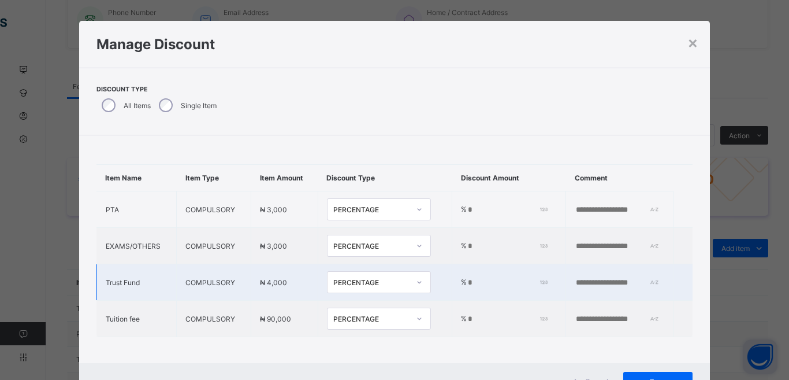
click at [467, 284] on input "**" at bounding box center [506, 282] width 78 height 9
type input "*"
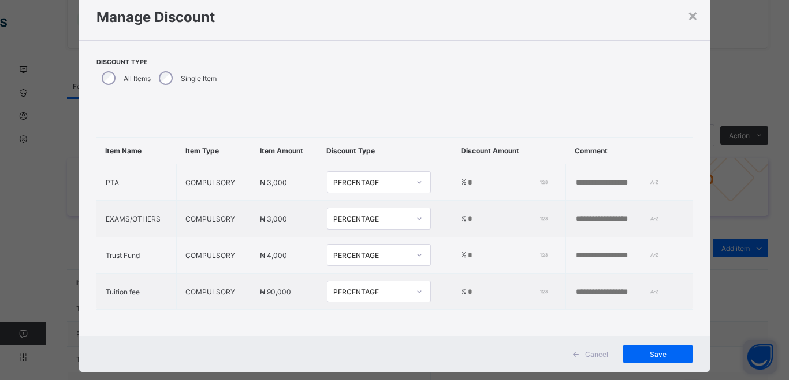
scroll to position [39, 0]
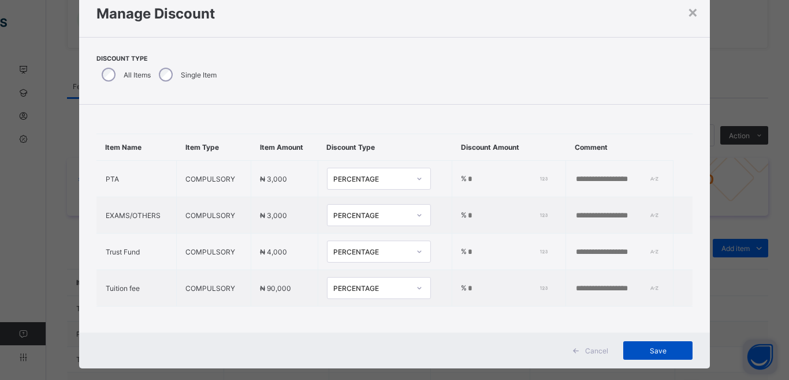
click at [680, 345] on div "Save" at bounding box center [657, 350] width 69 height 18
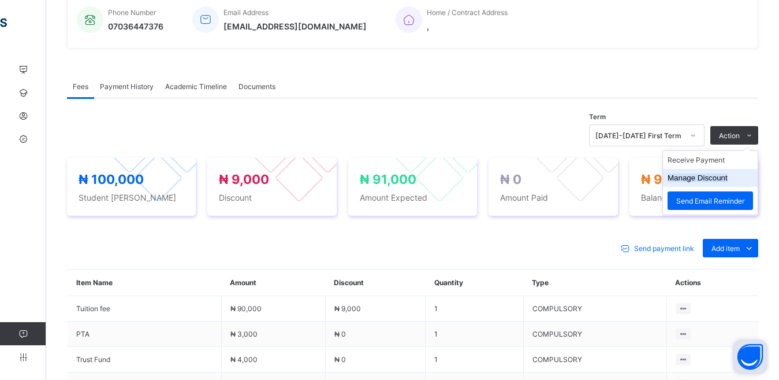
click at [720, 176] on button "Manage Discount" at bounding box center [698, 177] width 60 height 9
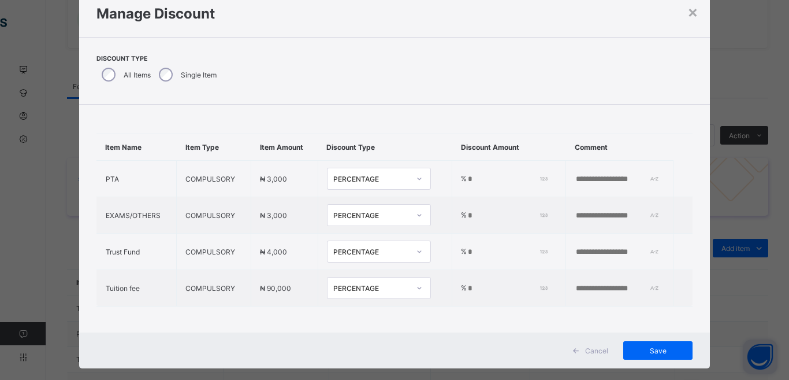
scroll to position [0, 0]
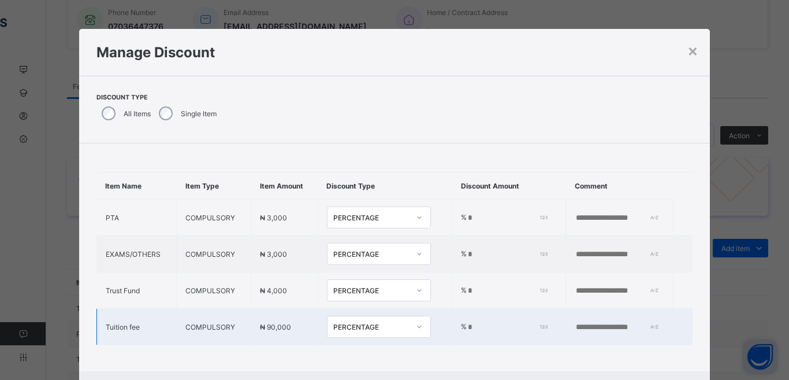
click at [467, 328] on input "**" at bounding box center [506, 326] width 78 height 9
type input "*"
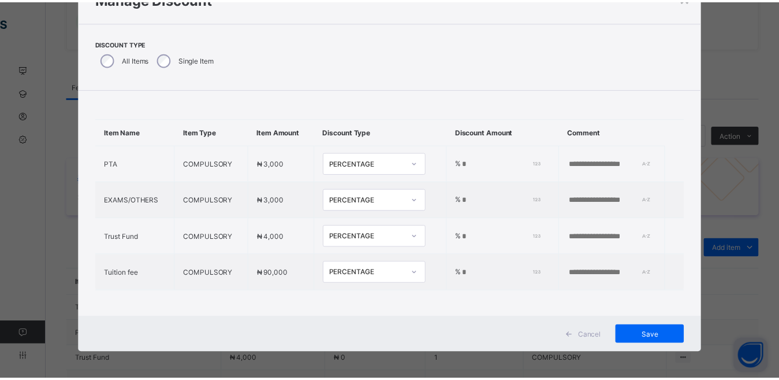
scroll to position [56, 0]
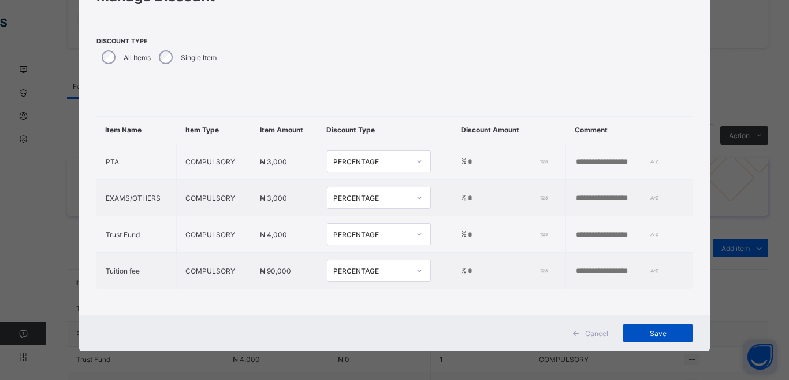
click at [674, 329] on span "Save" at bounding box center [658, 333] width 52 height 9
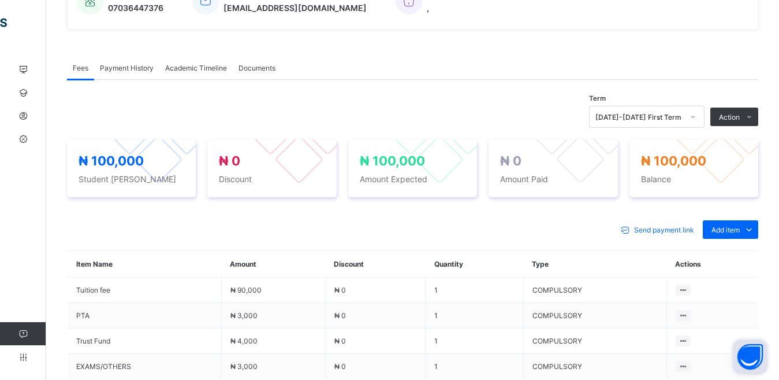
scroll to position [306, 0]
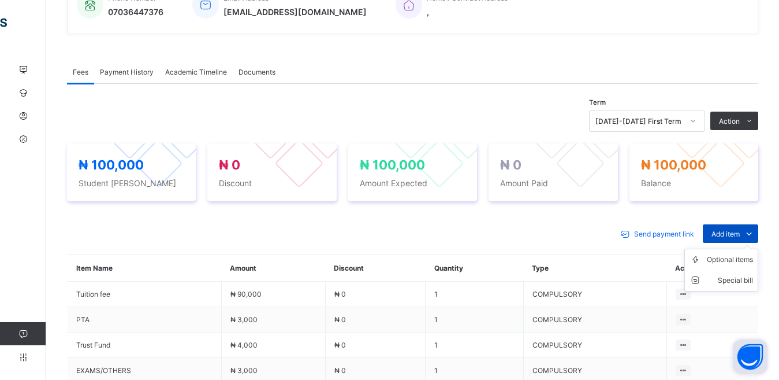
click at [740, 236] on span "Add item" at bounding box center [726, 233] width 28 height 9
click at [749, 278] on div "Special bill" at bounding box center [730, 280] width 46 height 12
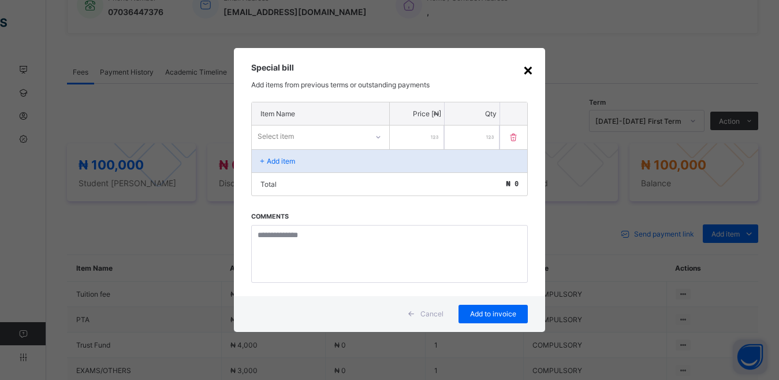
click at [530, 68] on div "×" at bounding box center [528, 69] width 11 height 20
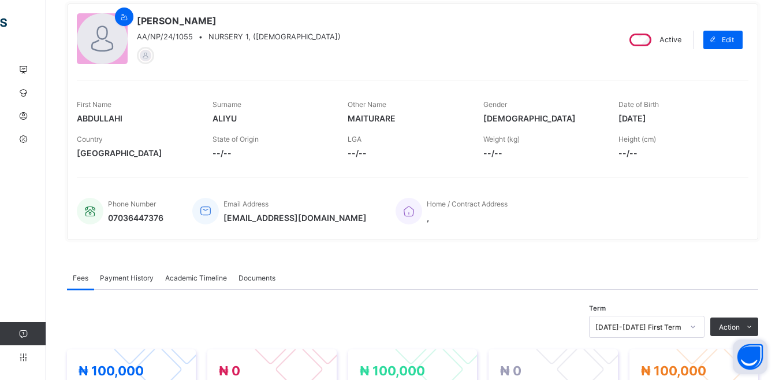
scroll to position [99, 0]
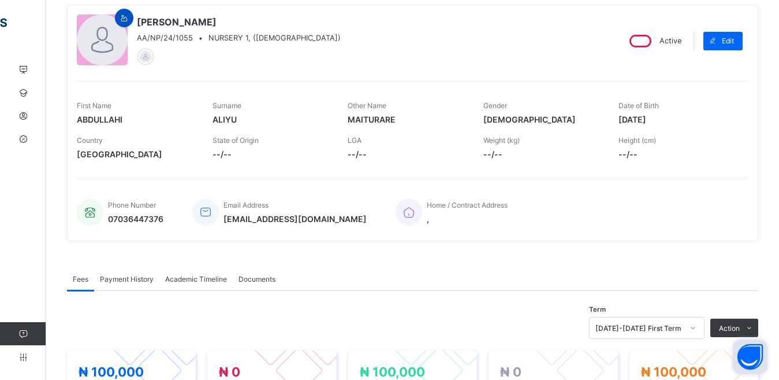
click at [120, 19] on icon at bounding box center [125, 18] width 10 height 9
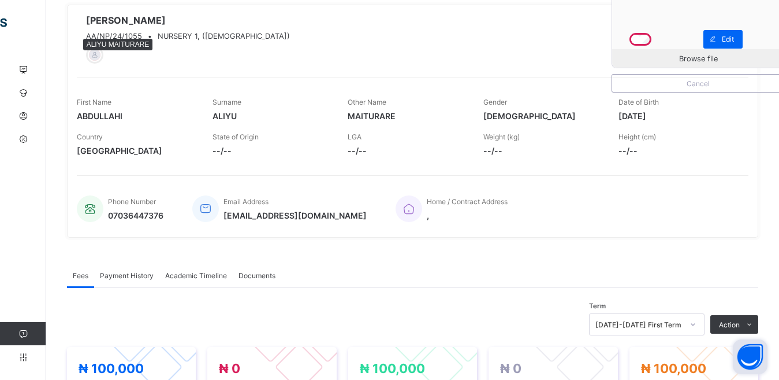
click at [98, 57] on div at bounding box center [95, 55] width 14 height 14
click at [106, 20] on span "[PERSON_NAME]" at bounding box center [188, 20] width 204 height 12
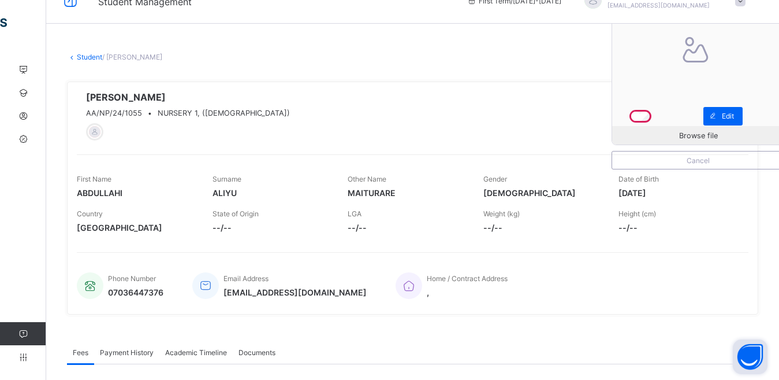
scroll to position [0, 0]
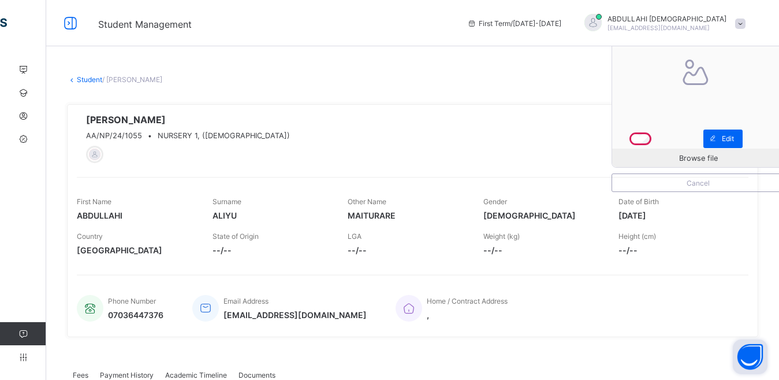
click at [710, 83] on icon at bounding box center [695, 72] width 39 height 34
click at [69, 26] on icon at bounding box center [71, 23] width 20 height 17
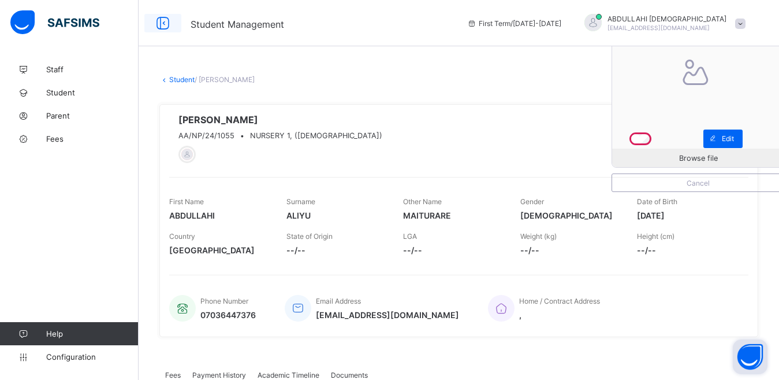
click at [161, 22] on icon at bounding box center [163, 23] width 20 height 17
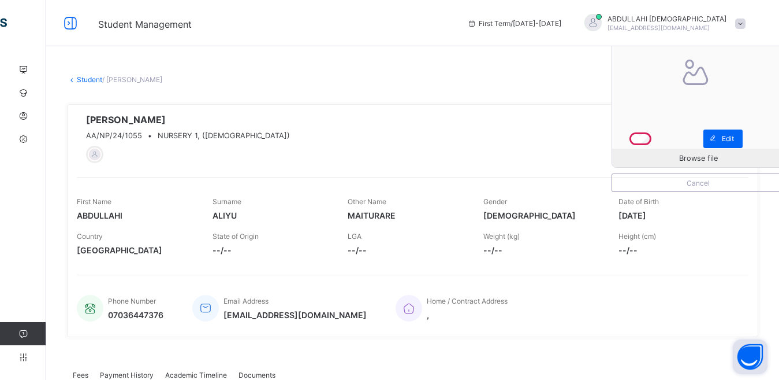
click at [751, 352] on button "Open asap" at bounding box center [750, 356] width 35 height 35
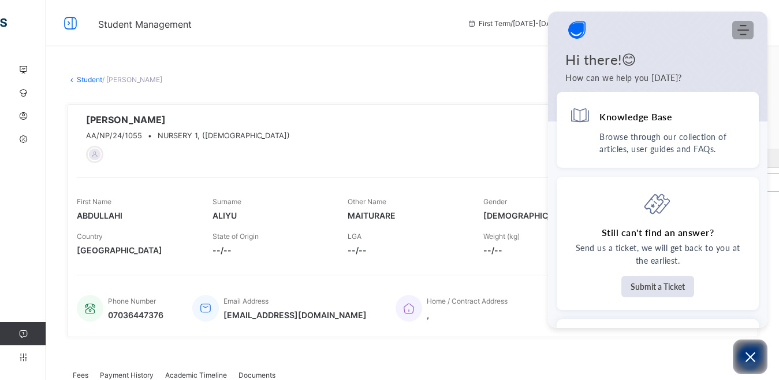
click at [742, 33] on icon "Modules Menu" at bounding box center [744, 30] width 12 height 12
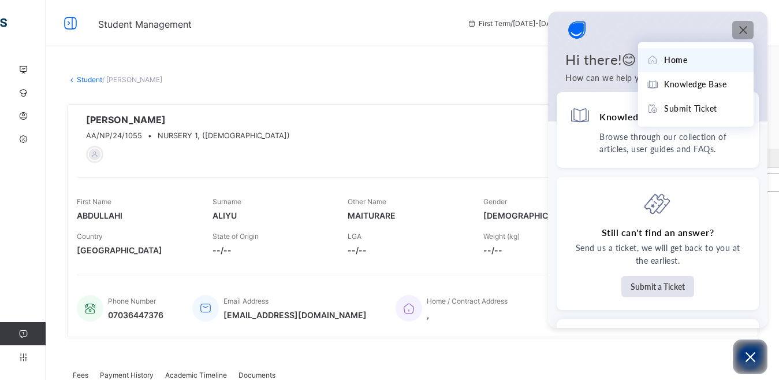
click at [742, 33] on icon "Modules Menu" at bounding box center [744, 30] width 12 height 12
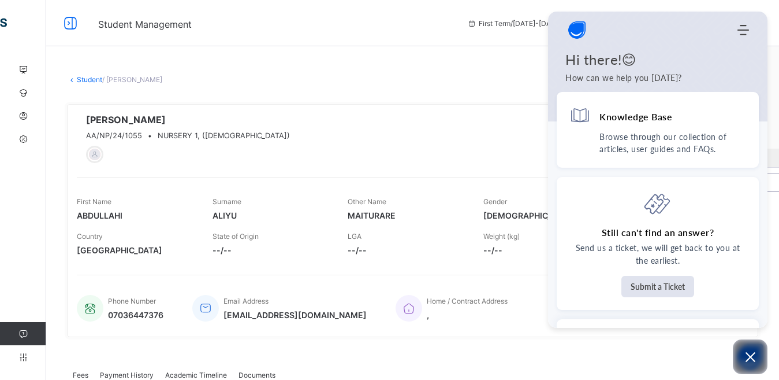
click at [581, 31] on img "Company logo" at bounding box center [577, 29] width 23 height 23
click at [746, 360] on icon "Open asap" at bounding box center [750, 356] width 14 height 14
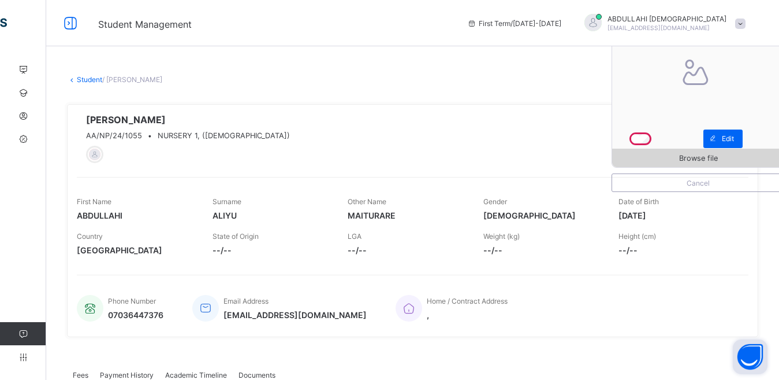
click at [718, 162] on div "Browse file" at bounding box center [698, 157] width 172 height 18
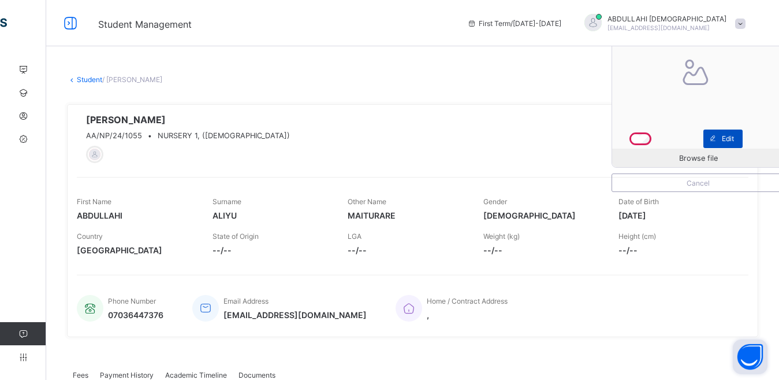
click at [734, 135] on span "Edit" at bounding box center [728, 138] width 12 height 9
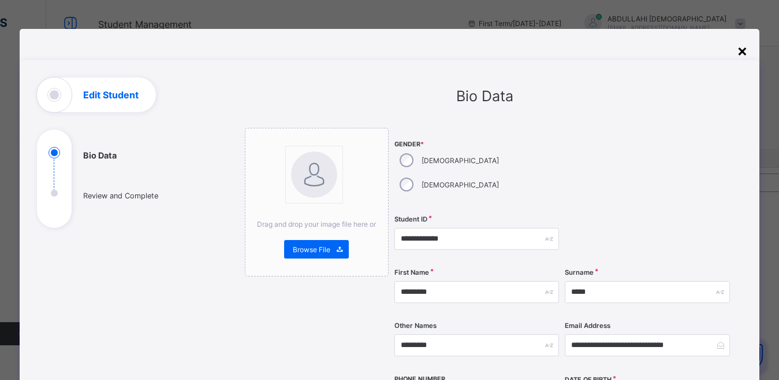
click at [743, 47] on div "×" at bounding box center [742, 50] width 11 height 20
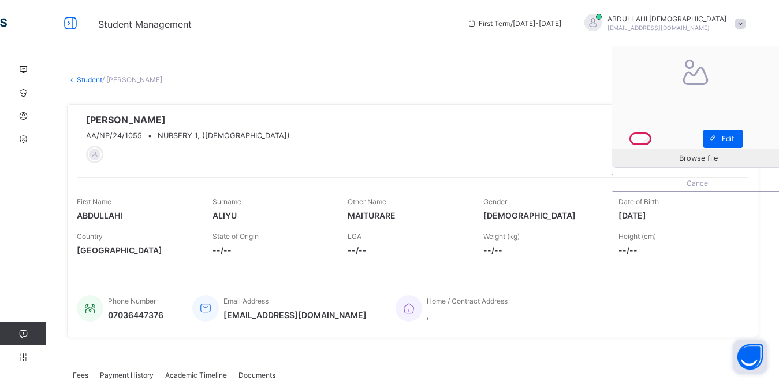
click at [98, 79] on link "Student" at bounding box center [89, 79] width 25 height 9
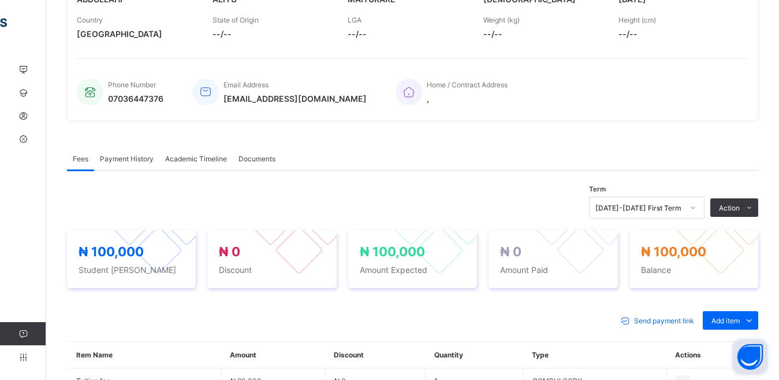
scroll to position [292, 0]
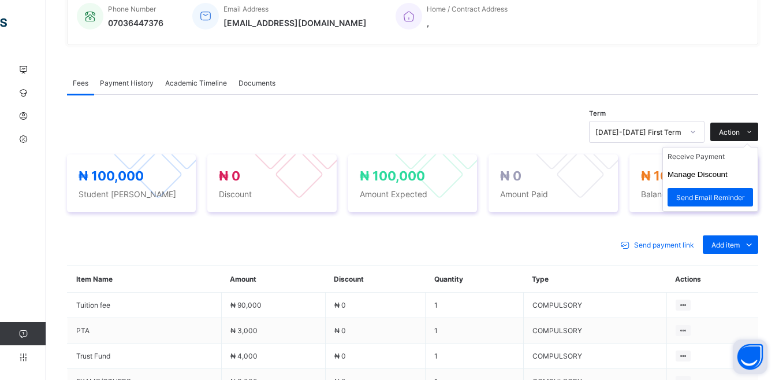
click at [750, 128] on span at bounding box center [749, 131] width 18 height 18
click at [716, 157] on li "Receive Payment" at bounding box center [710, 156] width 95 height 18
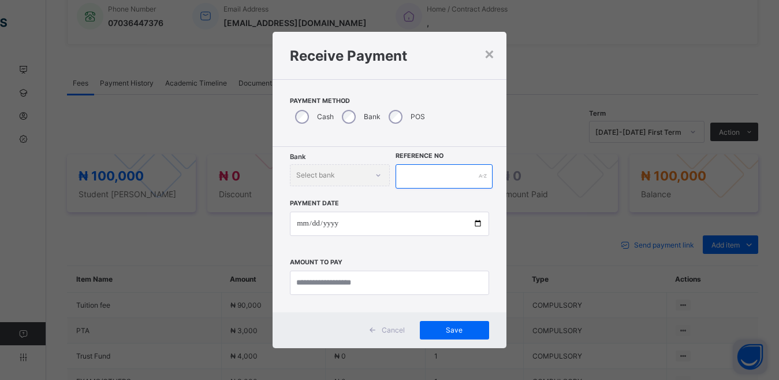
click at [444, 174] on input "text" at bounding box center [445, 176] width 98 height 24
click at [352, 158] on div "Bank Select bank Reference No Payment Date Amount to pay" at bounding box center [390, 229] width 234 height 165
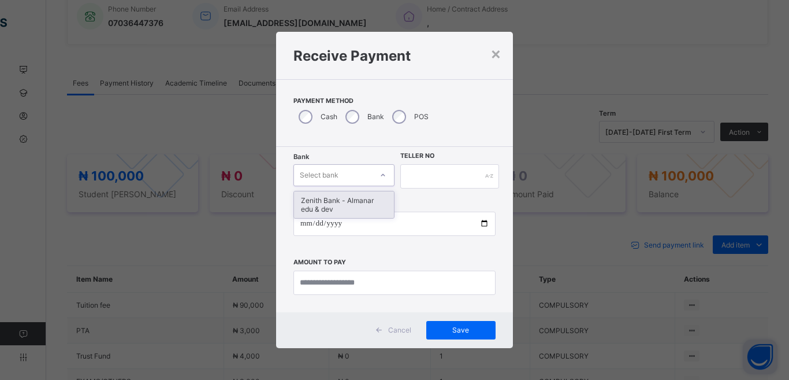
click at [369, 176] on div "Select bank" at bounding box center [333, 175] width 78 height 16
click at [354, 200] on div "Zenith Bank - Almanar edu & dev" at bounding box center [344, 204] width 100 height 27
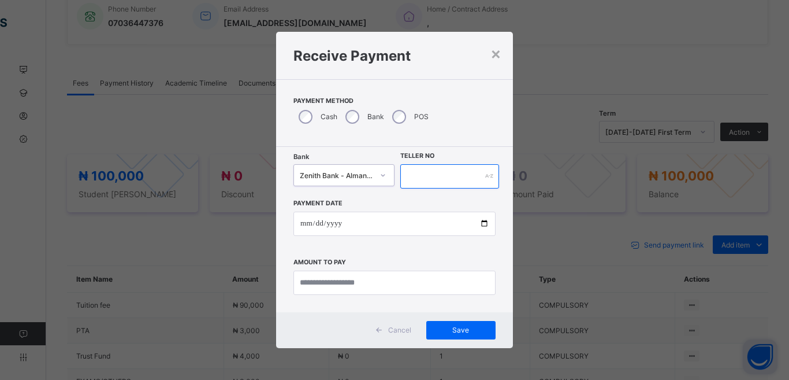
click at [437, 177] on input "text" at bounding box center [449, 176] width 99 height 24
type input "***"
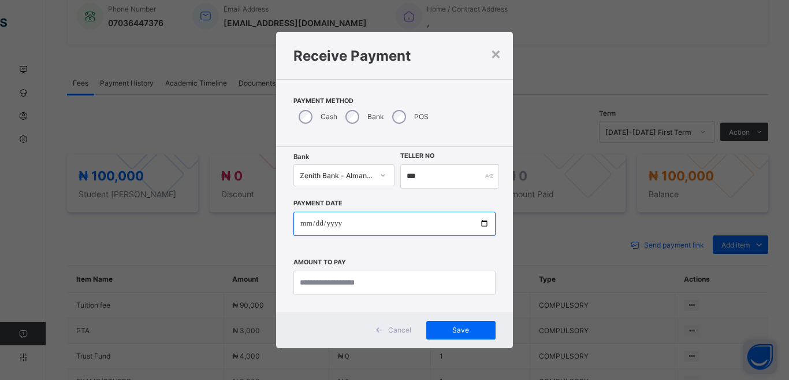
click at [360, 220] on input "date" at bounding box center [394, 223] width 202 height 24
click at [484, 221] on input "date" at bounding box center [394, 223] width 202 height 24
type input "**********"
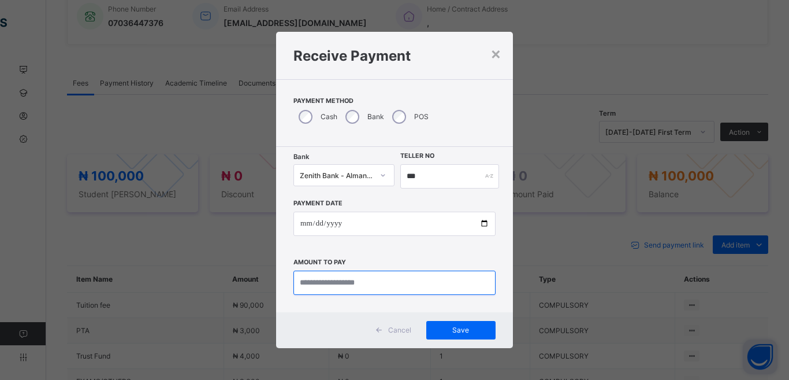
click at [330, 284] on input "currency" at bounding box center [394, 282] width 202 height 24
type input "*********"
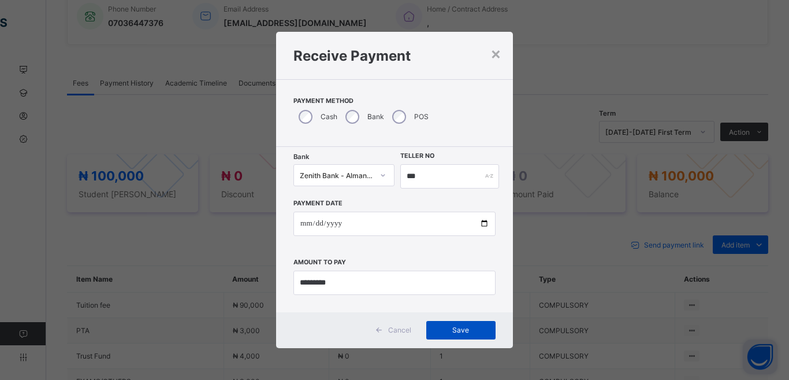
click at [449, 332] on span "Save" at bounding box center [461, 329] width 52 height 9
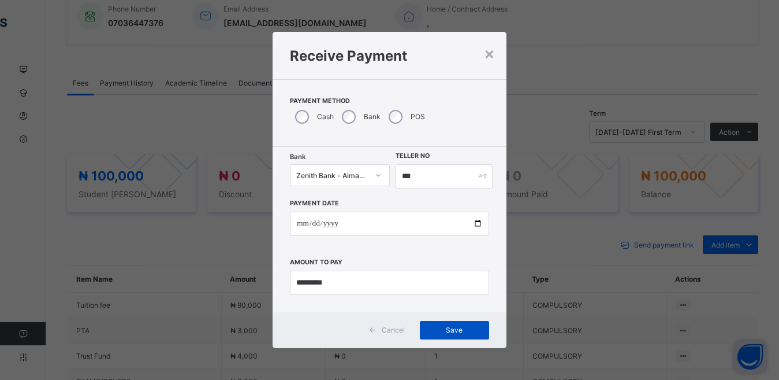
click at [449, 332] on span "Save" at bounding box center [455, 329] width 52 height 9
click at [455, 325] on span "Save" at bounding box center [455, 329] width 52 height 9
click at [492, 58] on div "×" at bounding box center [489, 53] width 11 height 20
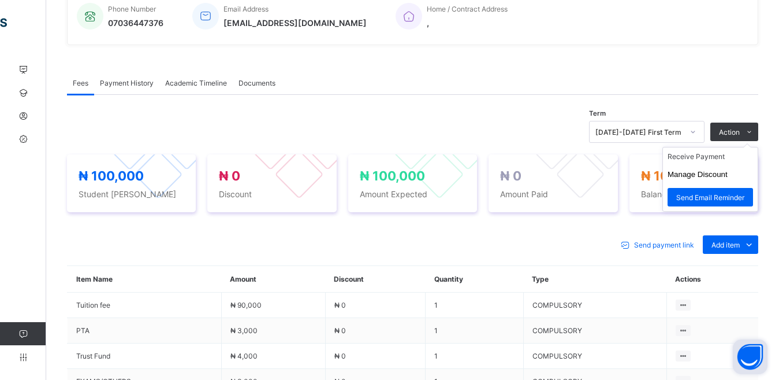
click at [736, 147] on ul "Receive Payment Manage Discount Send Email Reminder" at bounding box center [711, 179] width 96 height 65
click at [740, 129] on span "Action" at bounding box center [729, 132] width 21 height 9
click at [754, 129] on icon at bounding box center [749, 132] width 9 height 8
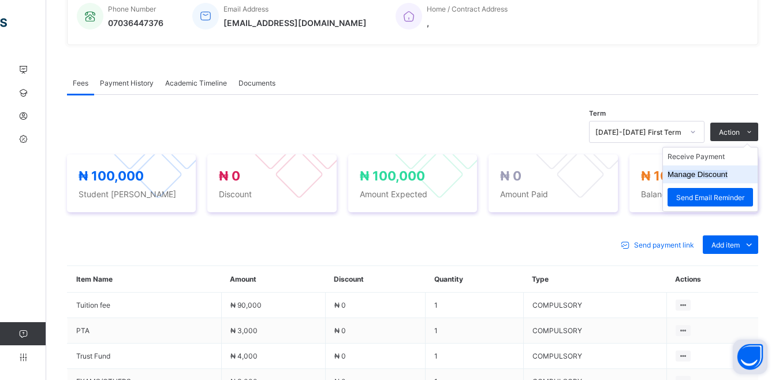
click at [724, 180] on li "Manage Discount" at bounding box center [710, 174] width 95 height 18
click at [740, 132] on span "Action" at bounding box center [729, 132] width 21 height 9
click at [715, 158] on li "Receive Payment" at bounding box center [710, 156] width 95 height 18
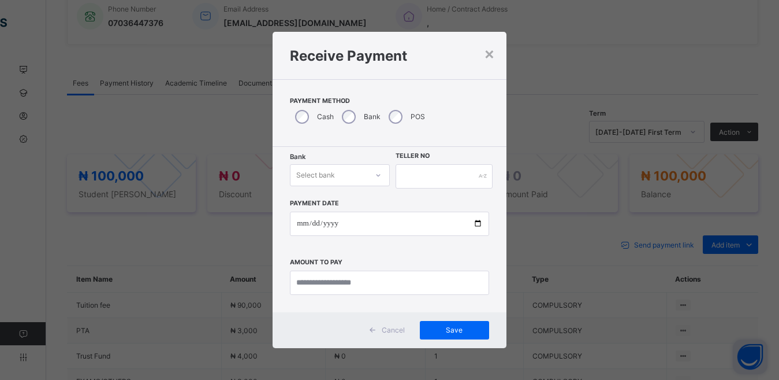
click at [376, 178] on icon at bounding box center [378, 175] width 7 height 12
click at [351, 209] on div "Zenith Bank - Almanar edu & dev" at bounding box center [340, 204] width 98 height 27
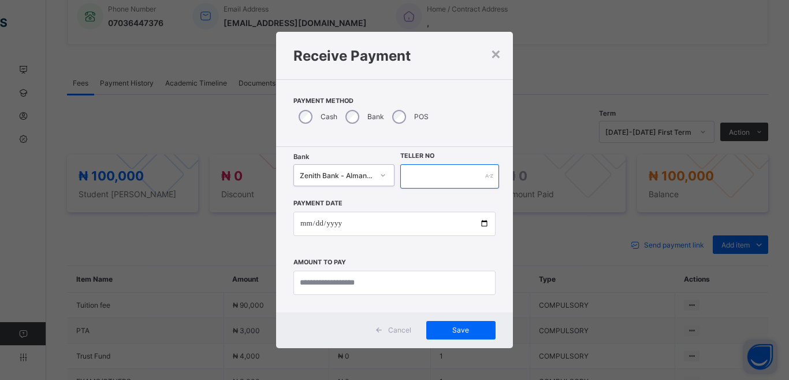
click at [444, 174] on input "text" at bounding box center [449, 176] width 99 height 24
type input "***"
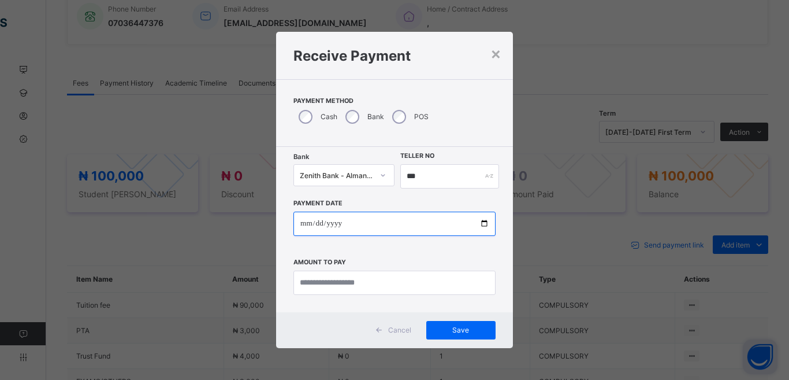
click at [483, 222] on input "date" at bounding box center [394, 223] width 202 height 24
type input "**********"
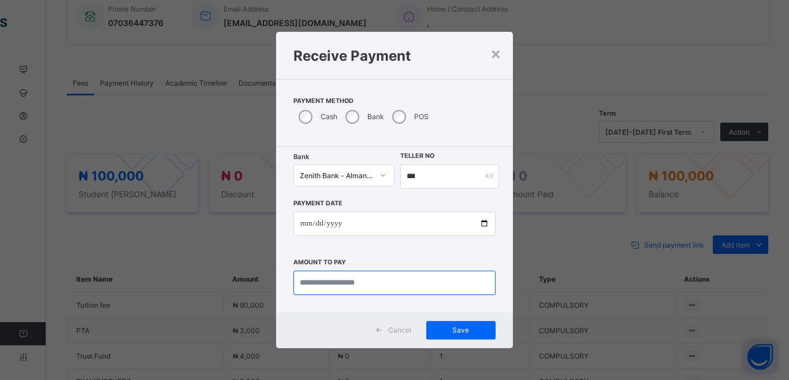
click at [323, 281] on input "currency" at bounding box center [394, 282] width 202 height 24
type input "*********"
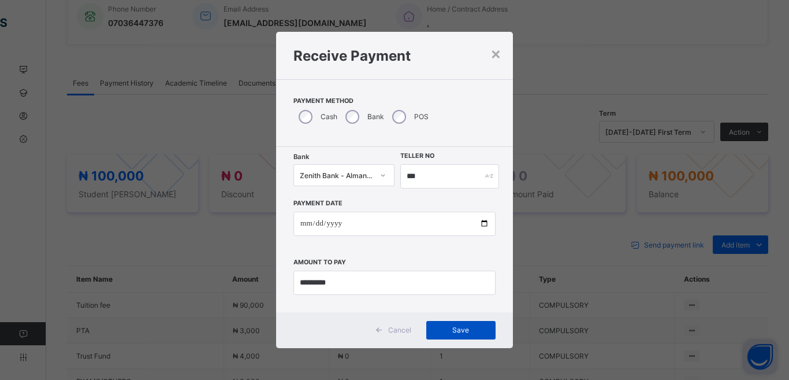
click at [471, 335] on div "Save" at bounding box center [460, 330] width 69 height 18
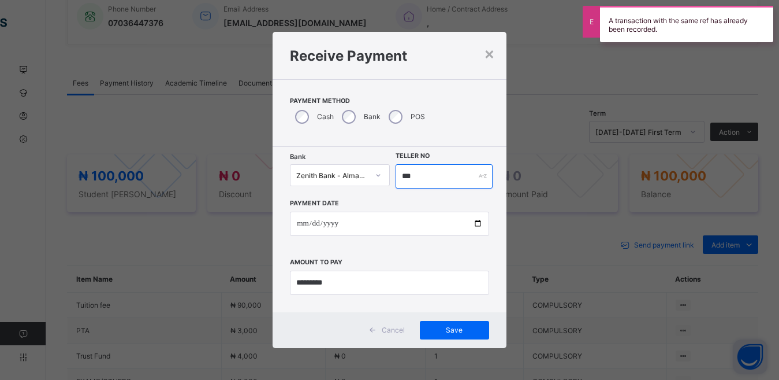
click at [417, 175] on input "***" at bounding box center [445, 176] width 98 height 24
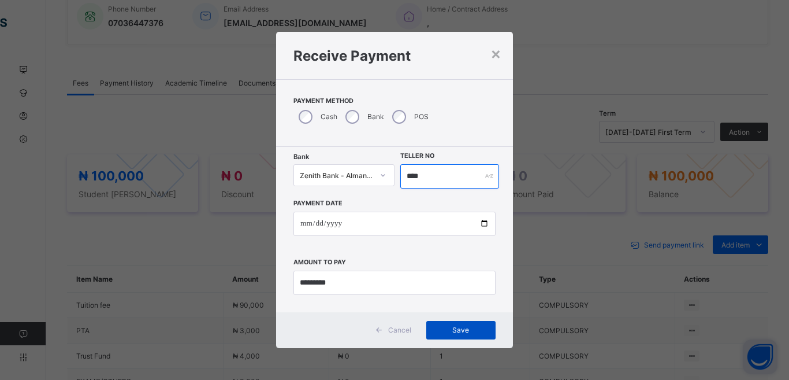
type input "****"
click at [452, 332] on span "Save" at bounding box center [461, 329] width 52 height 9
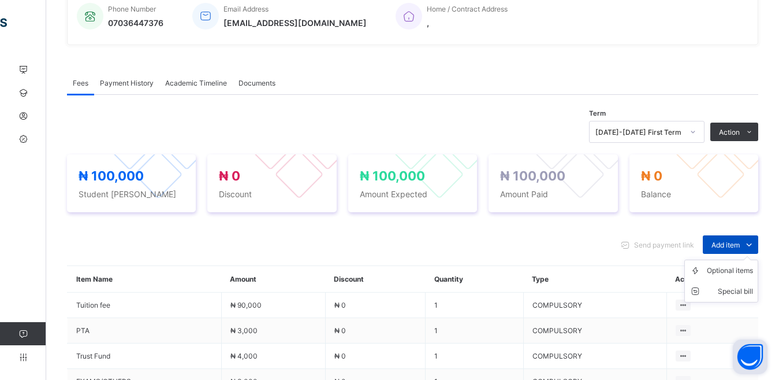
click at [731, 246] on span "Add item" at bounding box center [726, 244] width 28 height 9
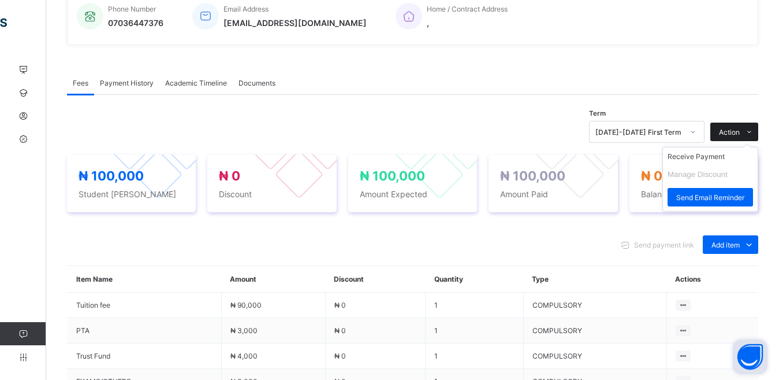
click at [754, 134] on icon at bounding box center [749, 132] width 9 height 8
click at [734, 159] on li "Receive Payment" at bounding box center [710, 156] width 95 height 18
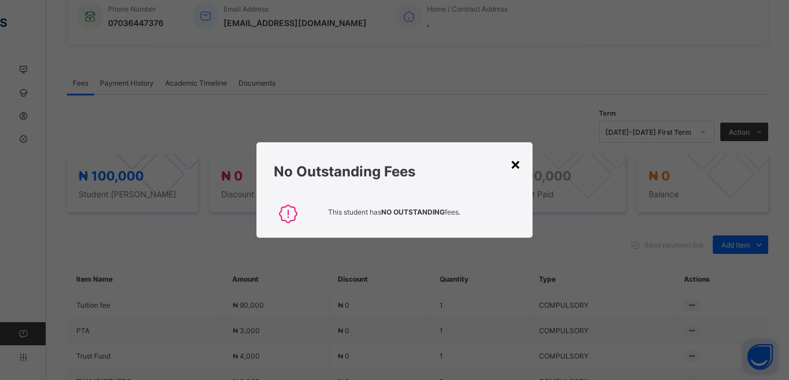
click at [515, 163] on div "×" at bounding box center [515, 164] width 11 height 20
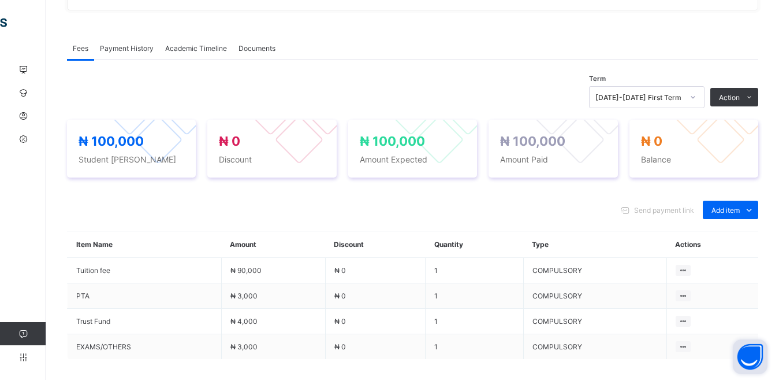
scroll to position [346, 0]
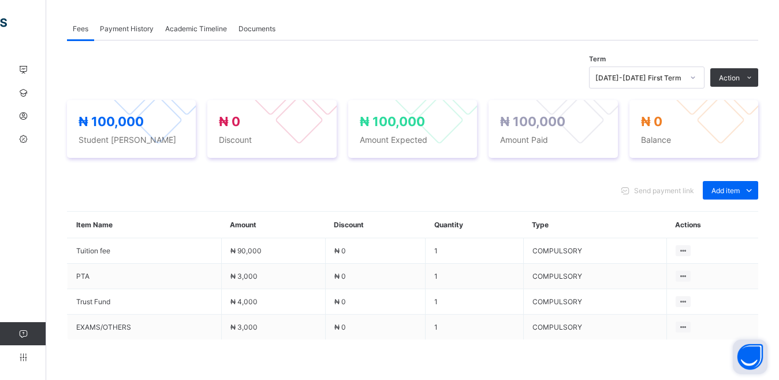
click at [697, 73] on icon at bounding box center [693, 78] width 7 height 12
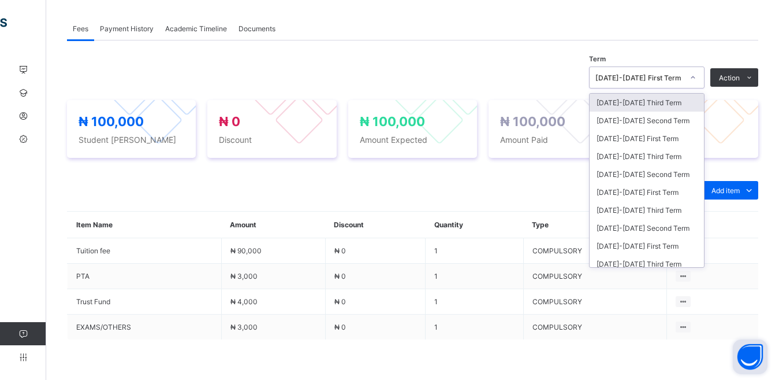
click at [703, 73] on div at bounding box center [693, 77] width 20 height 18
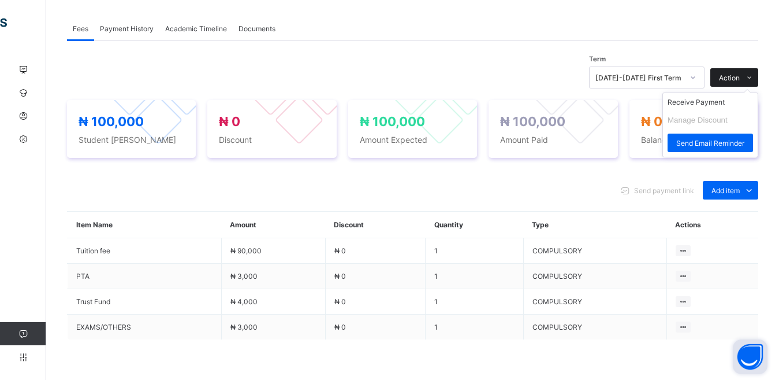
click at [732, 75] on span "Action" at bounding box center [729, 77] width 21 height 9
click at [727, 107] on li "Receive Payment" at bounding box center [710, 102] width 95 height 18
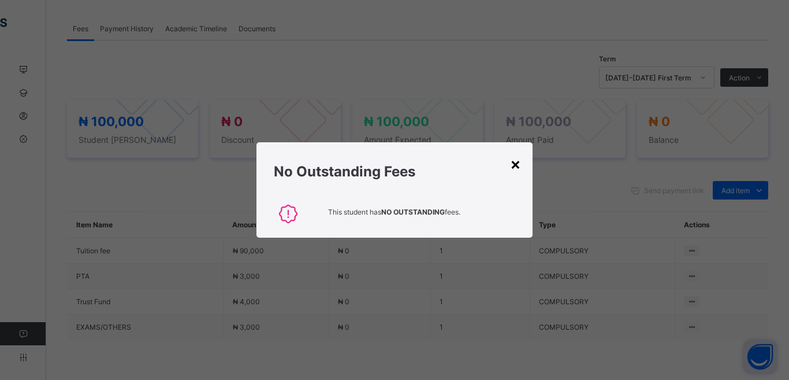
click at [515, 163] on div "×" at bounding box center [515, 164] width 11 height 20
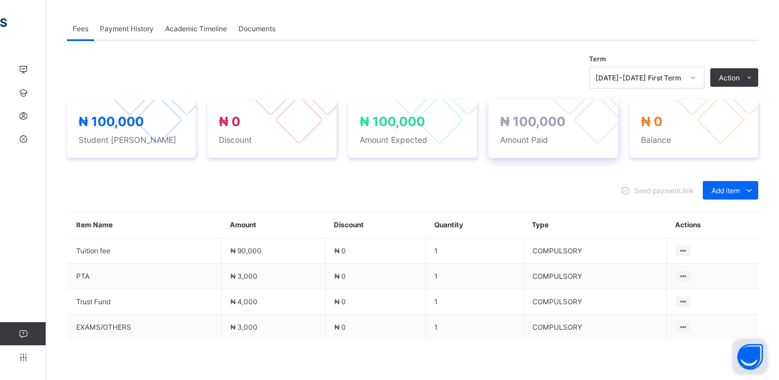
click at [541, 141] on span "Amount Paid" at bounding box center [553, 140] width 106 height 10
click at [753, 217] on div "Optional items" at bounding box center [730, 216] width 46 height 12
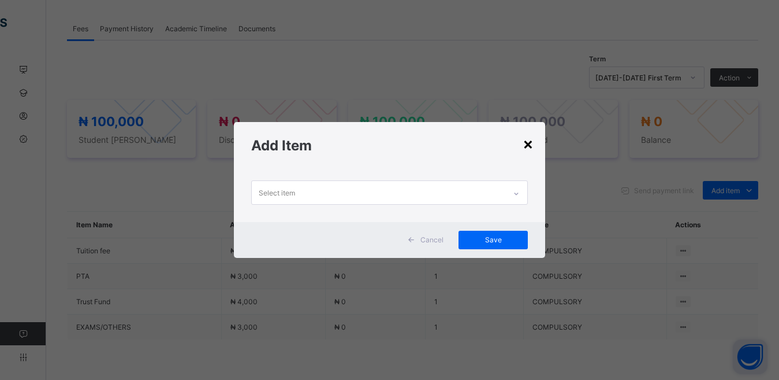
click at [530, 147] on div "×" at bounding box center [528, 143] width 11 height 20
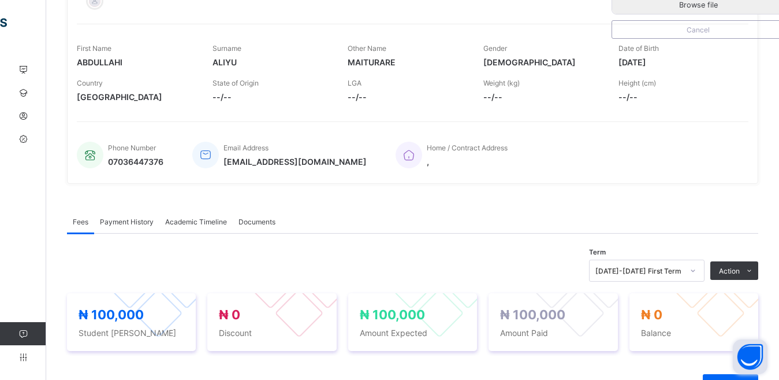
scroll to position [149, 0]
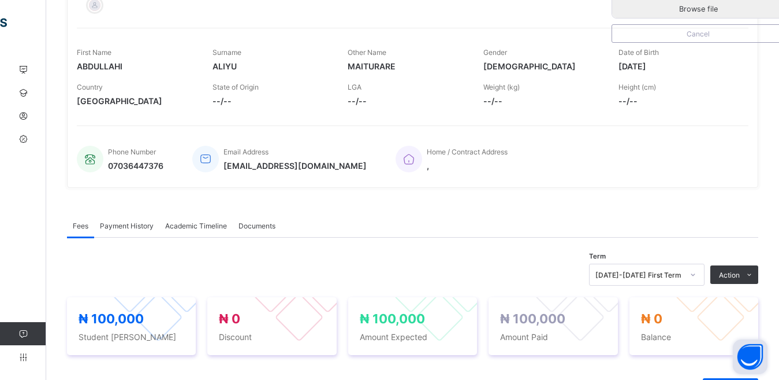
click at [147, 226] on span "Payment History" at bounding box center [127, 225] width 54 height 9
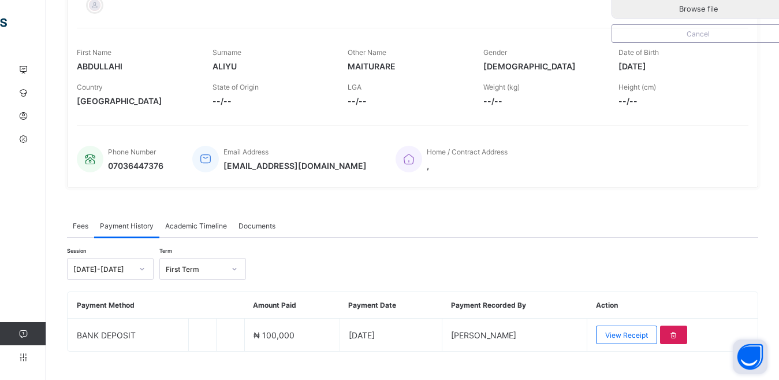
scroll to position [167, 0]
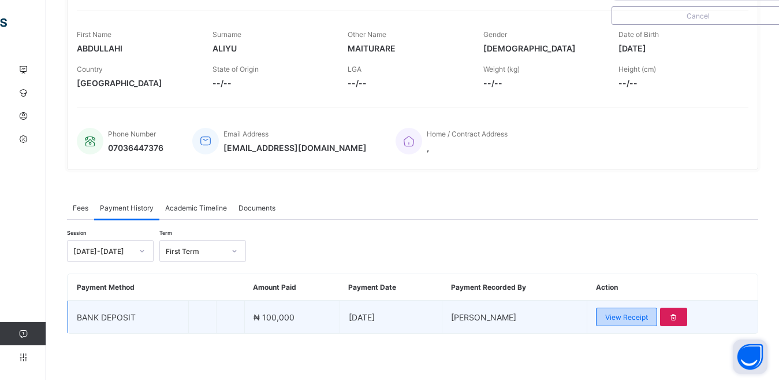
click at [648, 315] on span "View Receipt" at bounding box center [626, 317] width 43 height 9
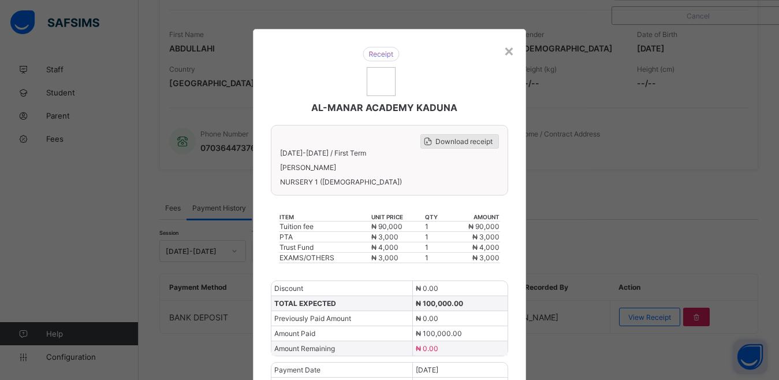
click at [477, 139] on span "Download receipt" at bounding box center [464, 141] width 57 height 9
click at [509, 51] on div "×" at bounding box center [509, 50] width 11 height 20
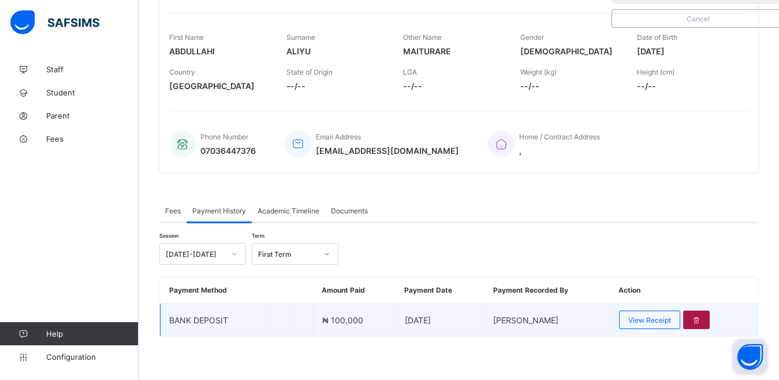
click at [710, 318] on div at bounding box center [696, 319] width 27 height 18
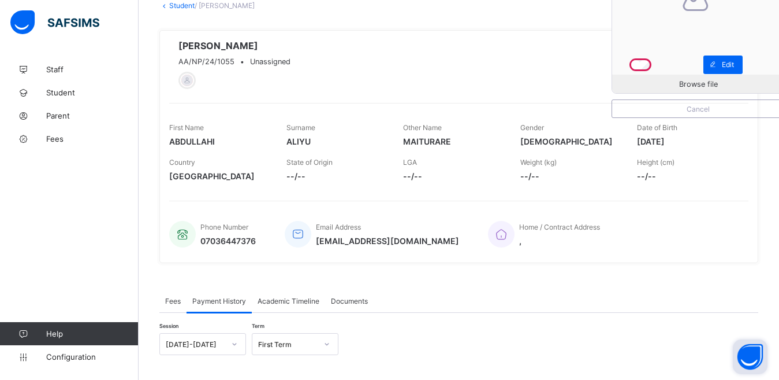
scroll to position [30, 0]
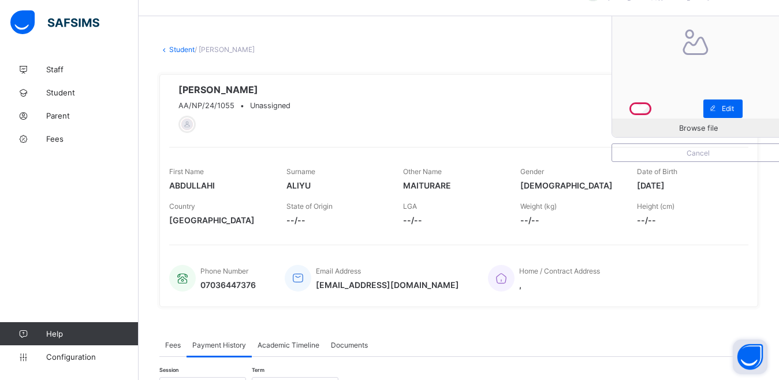
click at [186, 50] on link "Student" at bounding box center [181, 49] width 25 height 9
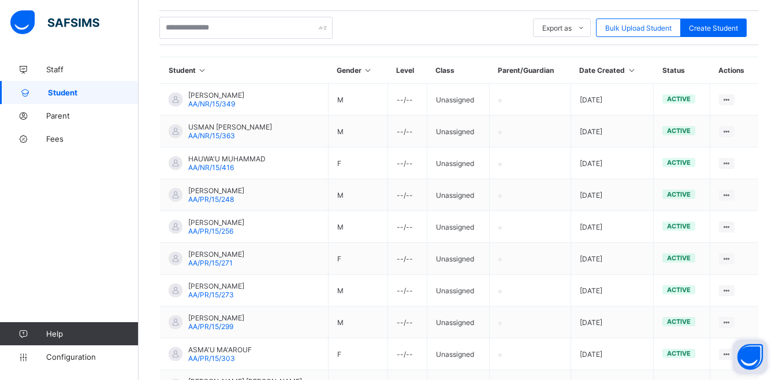
scroll to position [1, 0]
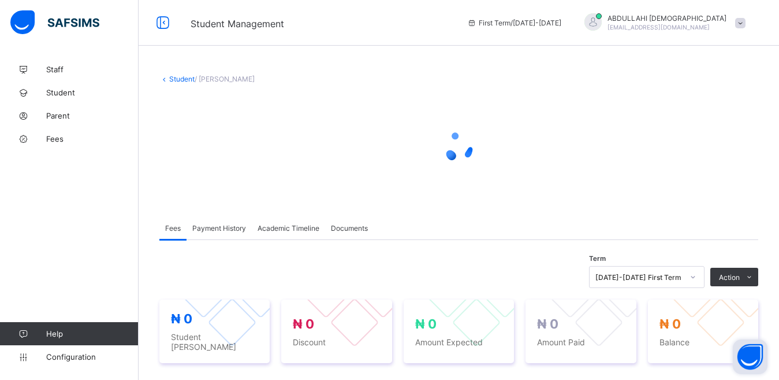
scroll to position [30, 0]
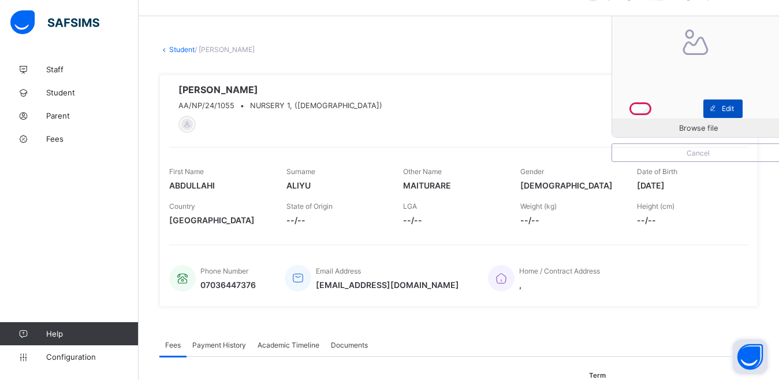
click at [734, 111] on span "Edit" at bounding box center [728, 108] width 12 height 9
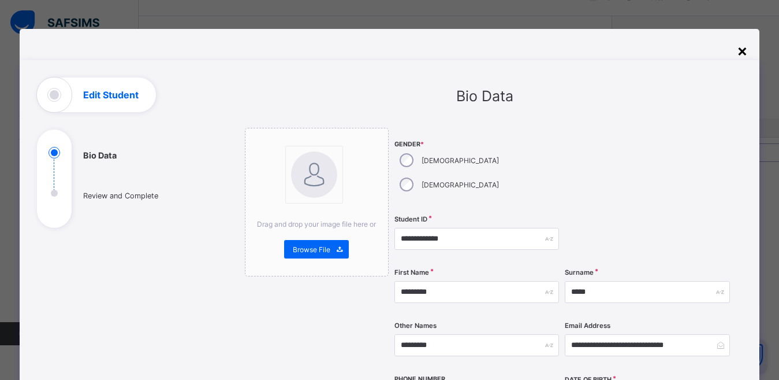
click at [746, 55] on div "×" at bounding box center [742, 50] width 11 height 20
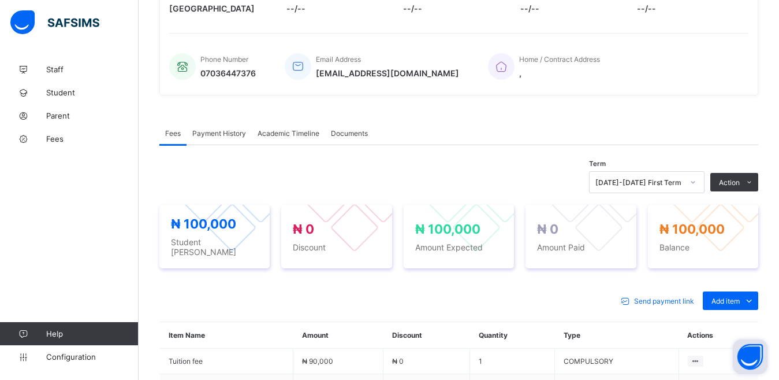
scroll to position [240, 0]
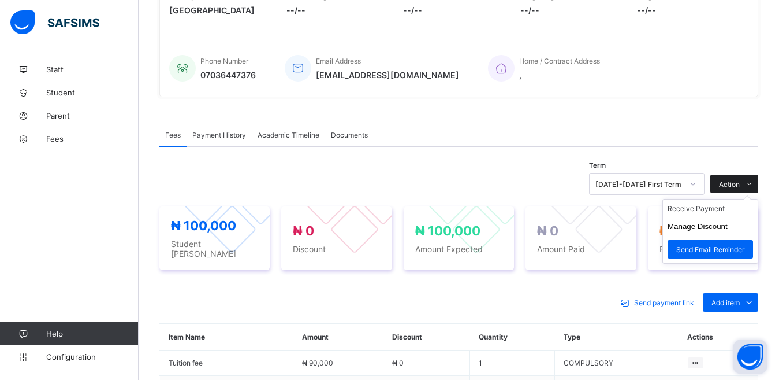
click at [740, 187] on span "Action" at bounding box center [729, 184] width 21 height 9
click at [726, 208] on li "Receive Payment" at bounding box center [710, 208] width 95 height 18
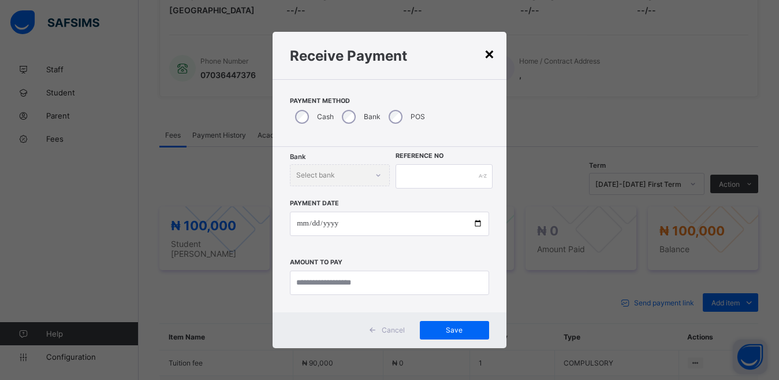
click at [490, 52] on div "×" at bounding box center [489, 53] width 11 height 20
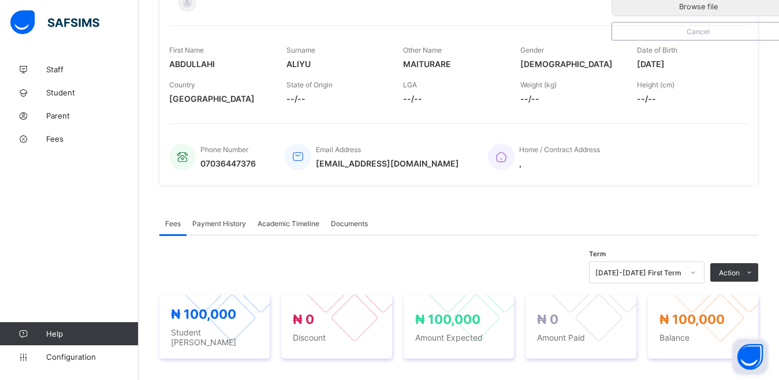
scroll to position [0, 0]
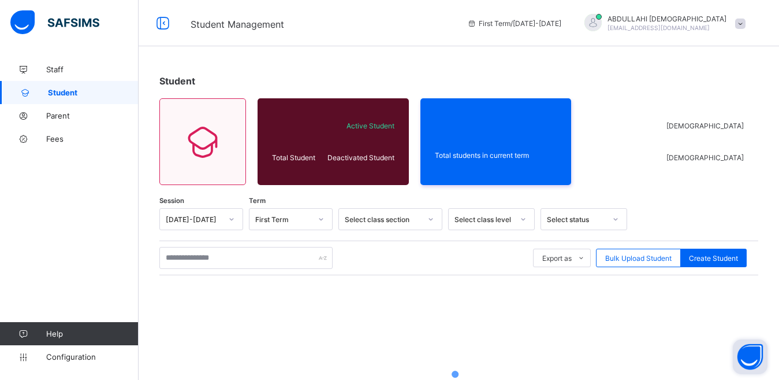
scroll to position [34, 0]
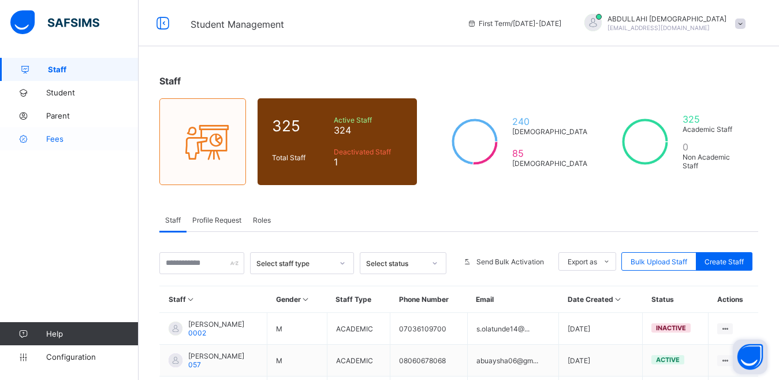
click at [57, 139] on span "Fees" at bounding box center [92, 138] width 92 height 9
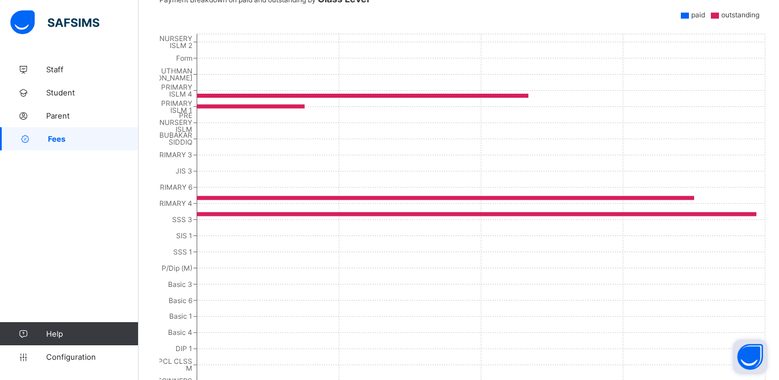
scroll to position [4, 0]
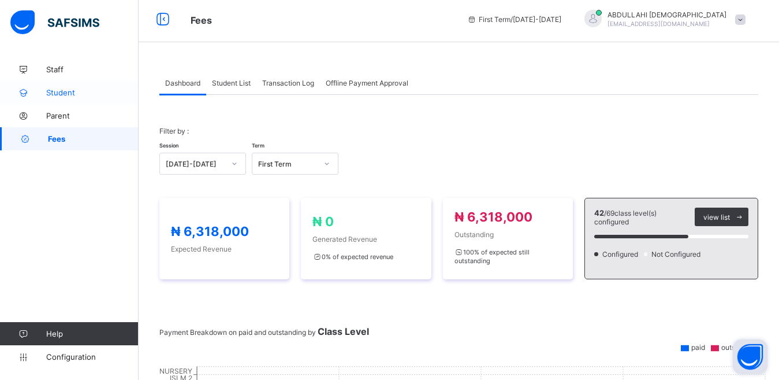
click at [65, 95] on span "Student" at bounding box center [92, 92] width 92 height 9
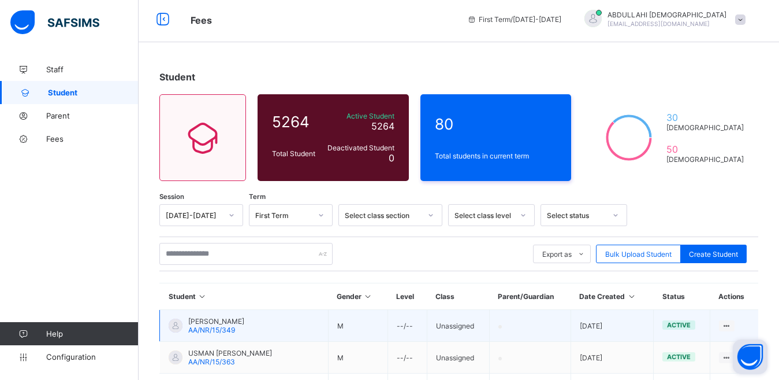
click at [274, 315] on td "[PERSON_NAME] AMINU AA/NR/15/349" at bounding box center [244, 326] width 169 height 32
click at [244, 321] on span "[PERSON_NAME]" at bounding box center [216, 321] width 56 height 9
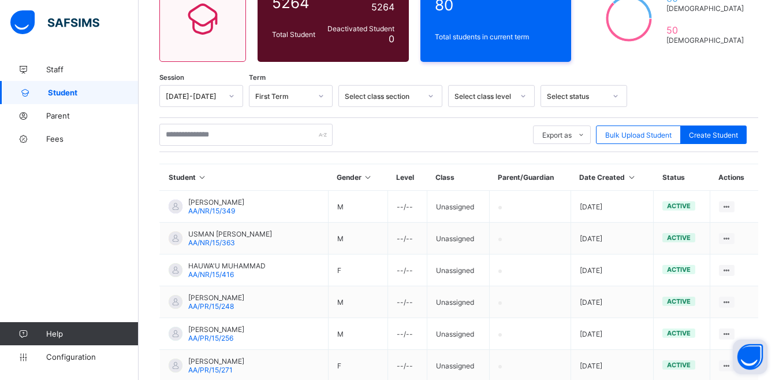
scroll to position [121, 0]
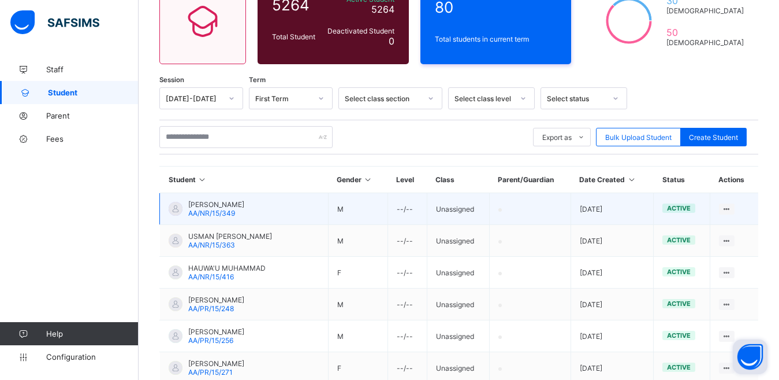
click at [340, 211] on td "M" at bounding box center [357, 209] width 59 height 32
click at [561, 211] on td at bounding box center [529, 209] width 81 height 32
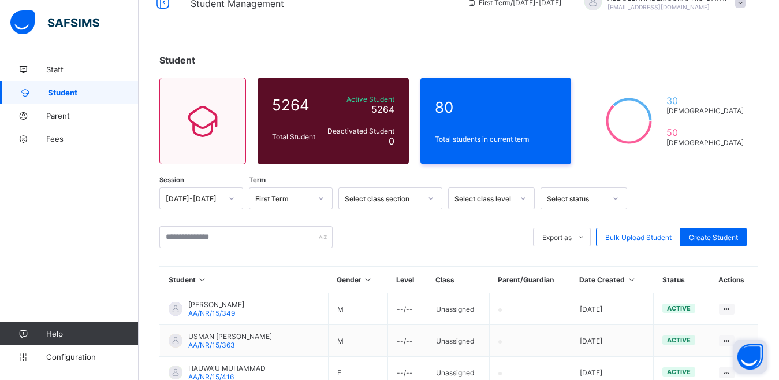
scroll to position [6, 0]
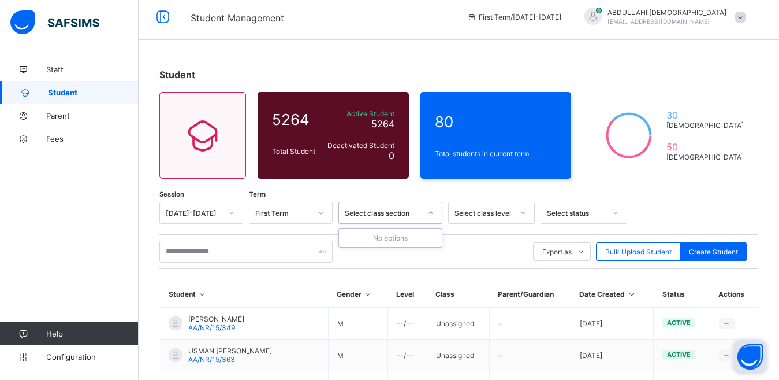
click at [407, 214] on div "Select class section" at bounding box center [383, 213] width 76 height 9
click at [488, 209] on div "Select class level" at bounding box center [484, 213] width 59 height 9
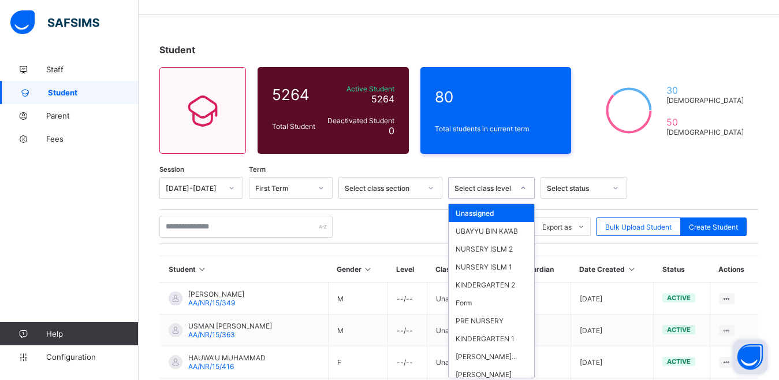
scroll to position [34, 0]
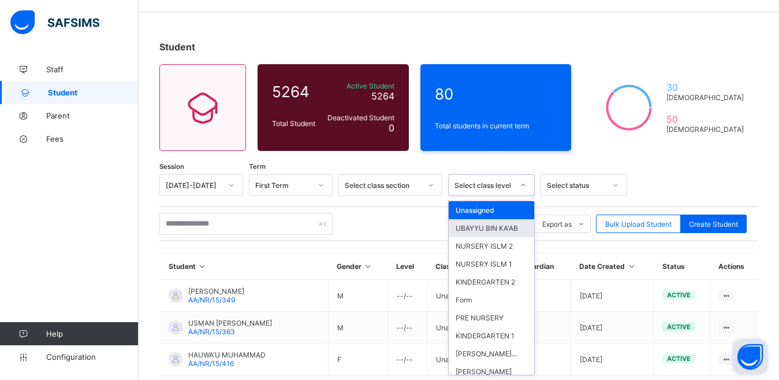
click at [489, 233] on div "UBAYYU BIN KA'AB" at bounding box center [491, 228] width 85 height 18
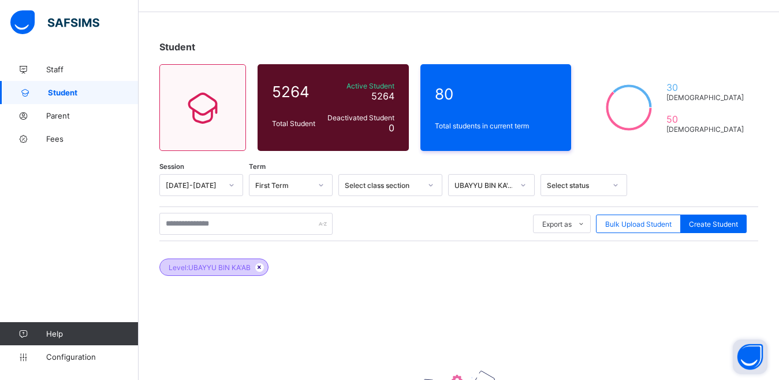
click at [261, 265] on icon at bounding box center [260, 266] width 10 height 7
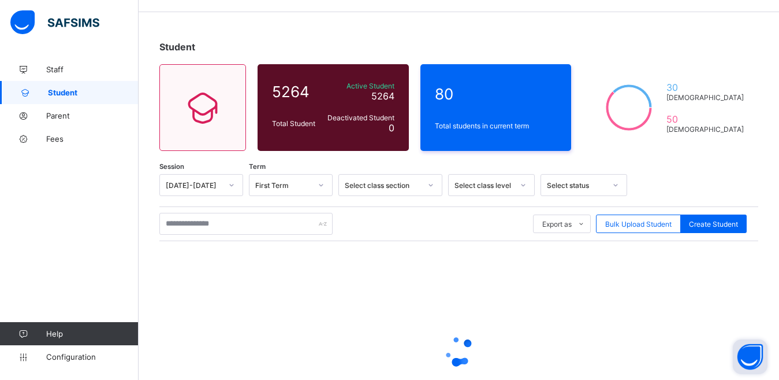
click at [511, 184] on div "Select class level" at bounding box center [484, 185] width 59 height 9
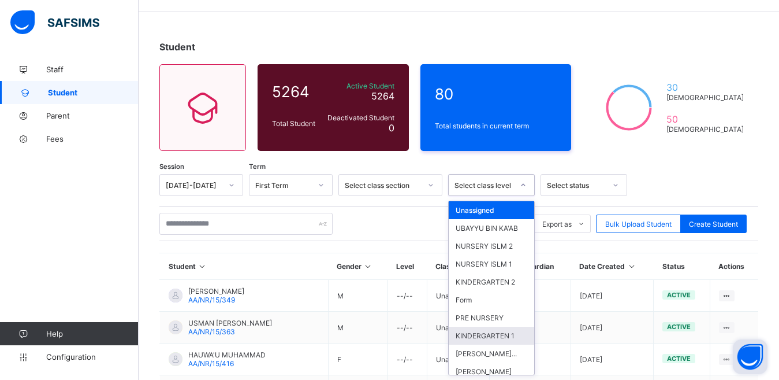
click at [499, 343] on div "KINDERGARTEN 1" at bounding box center [491, 335] width 85 height 18
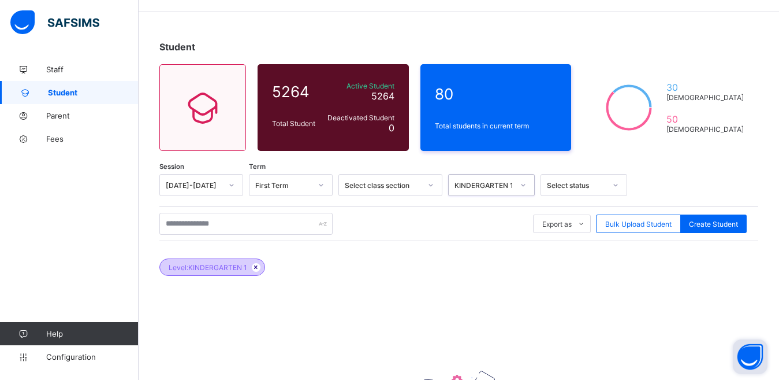
click at [256, 265] on icon at bounding box center [256, 266] width 10 height 7
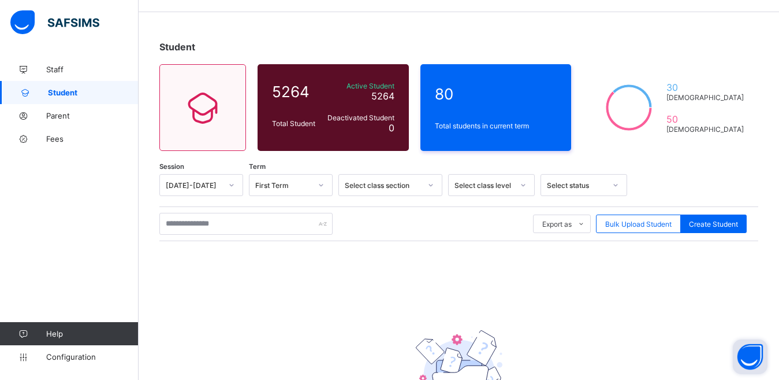
click at [523, 187] on icon at bounding box center [523, 185] width 7 height 12
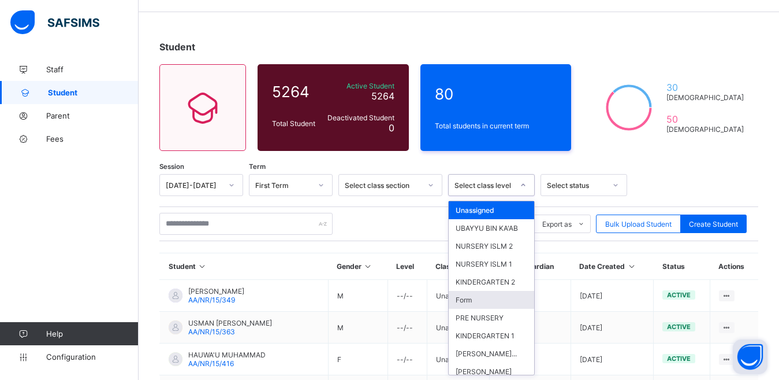
scroll to position [152, 0]
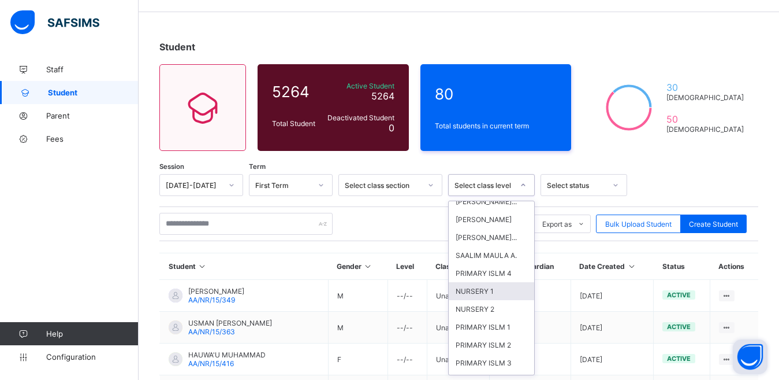
click at [485, 300] on div "NURSERY 1" at bounding box center [491, 291] width 85 height 18
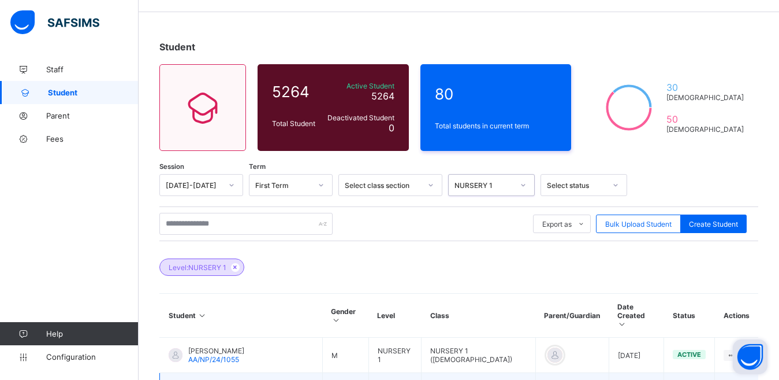
click at [220, 379] on span "[PERSON_NAME]" at bounding box center [216, 384] width 56 height 9
